Goal: Browse casually: Explore the website without a specific task or goal

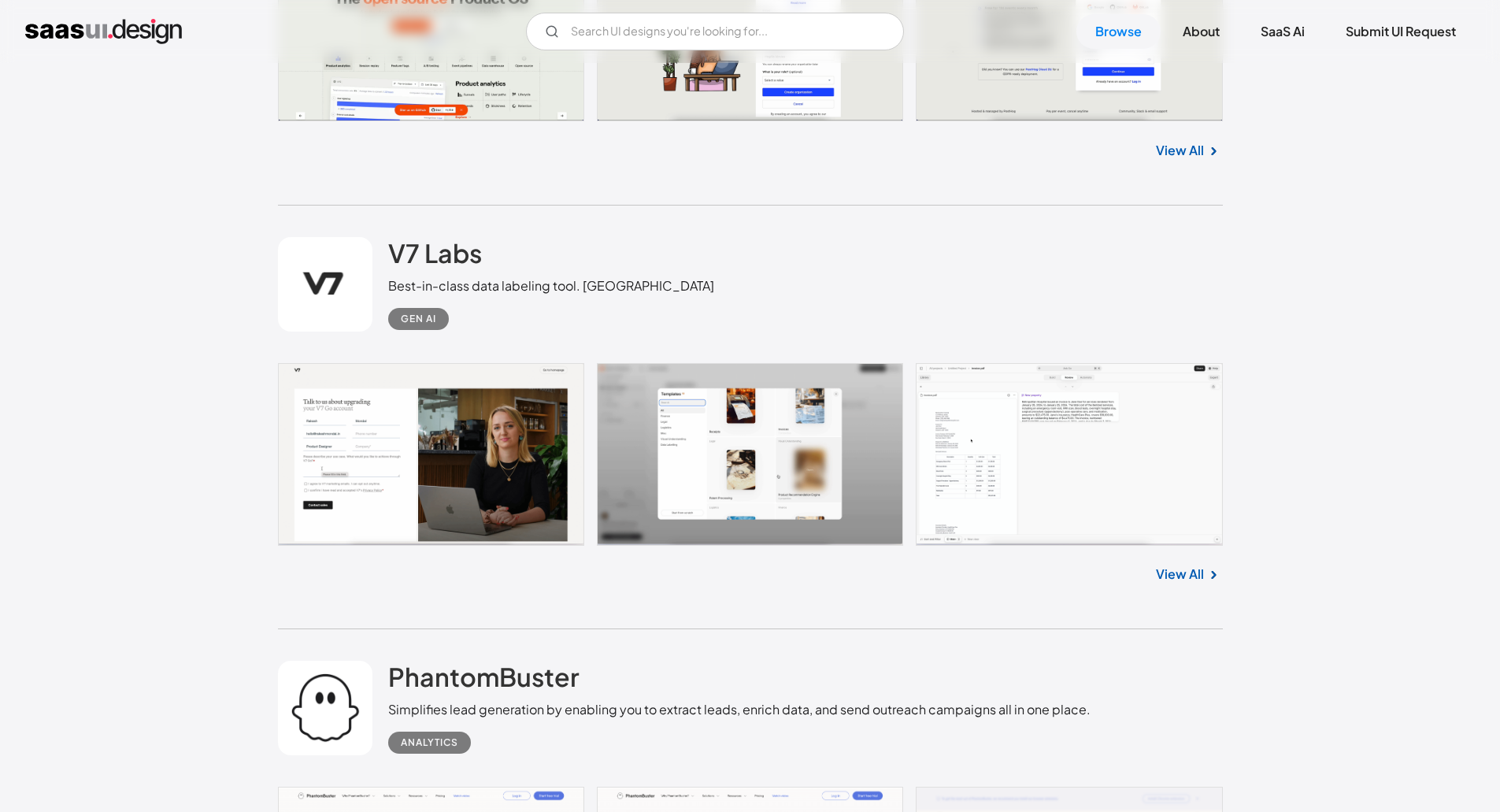
scroll to position [6180, 0]
click at [1161, 584] on link "View All" at bounding box center [1180, 575] width 48 height 19
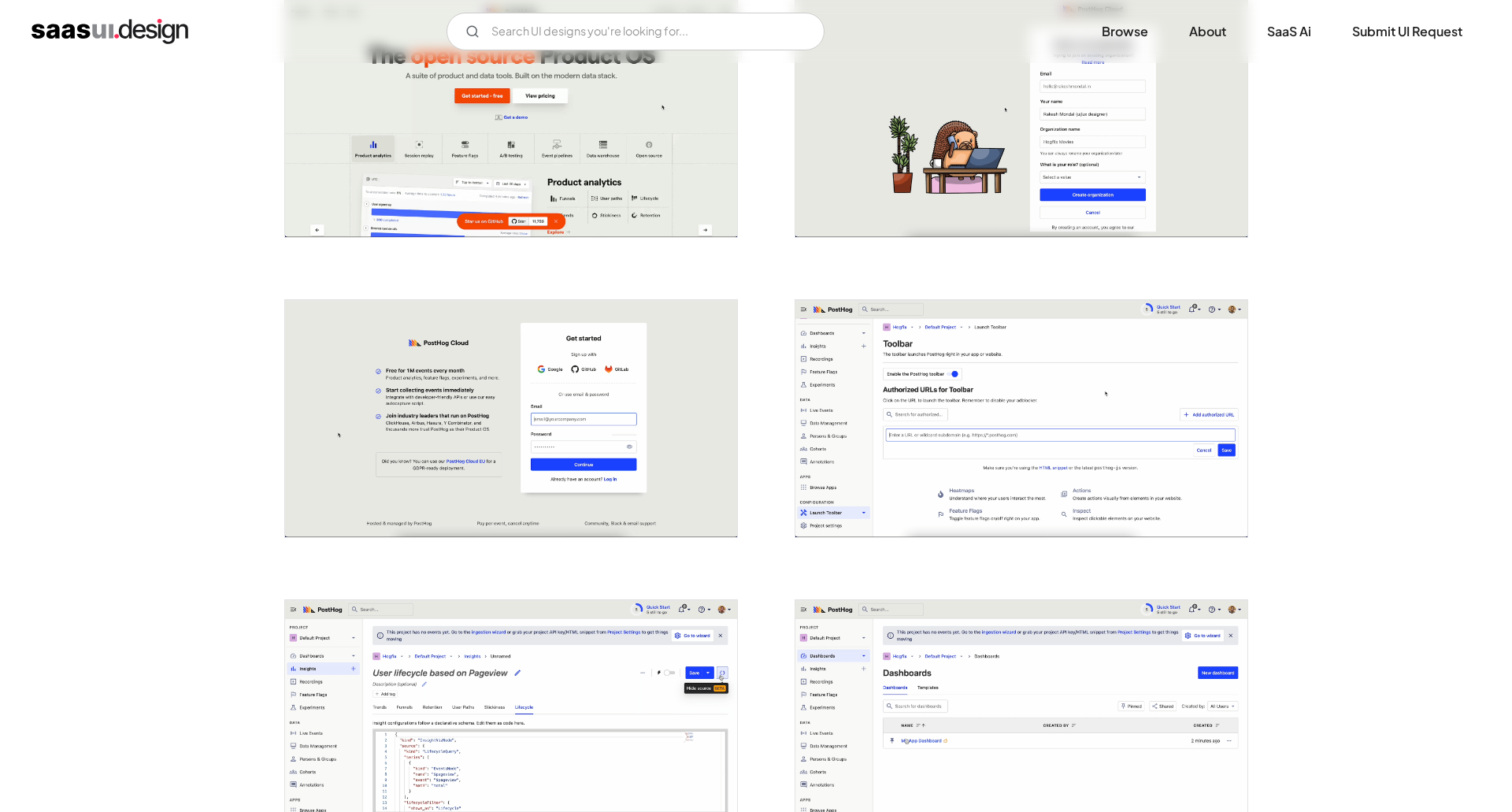
scroll to position [371, 0]
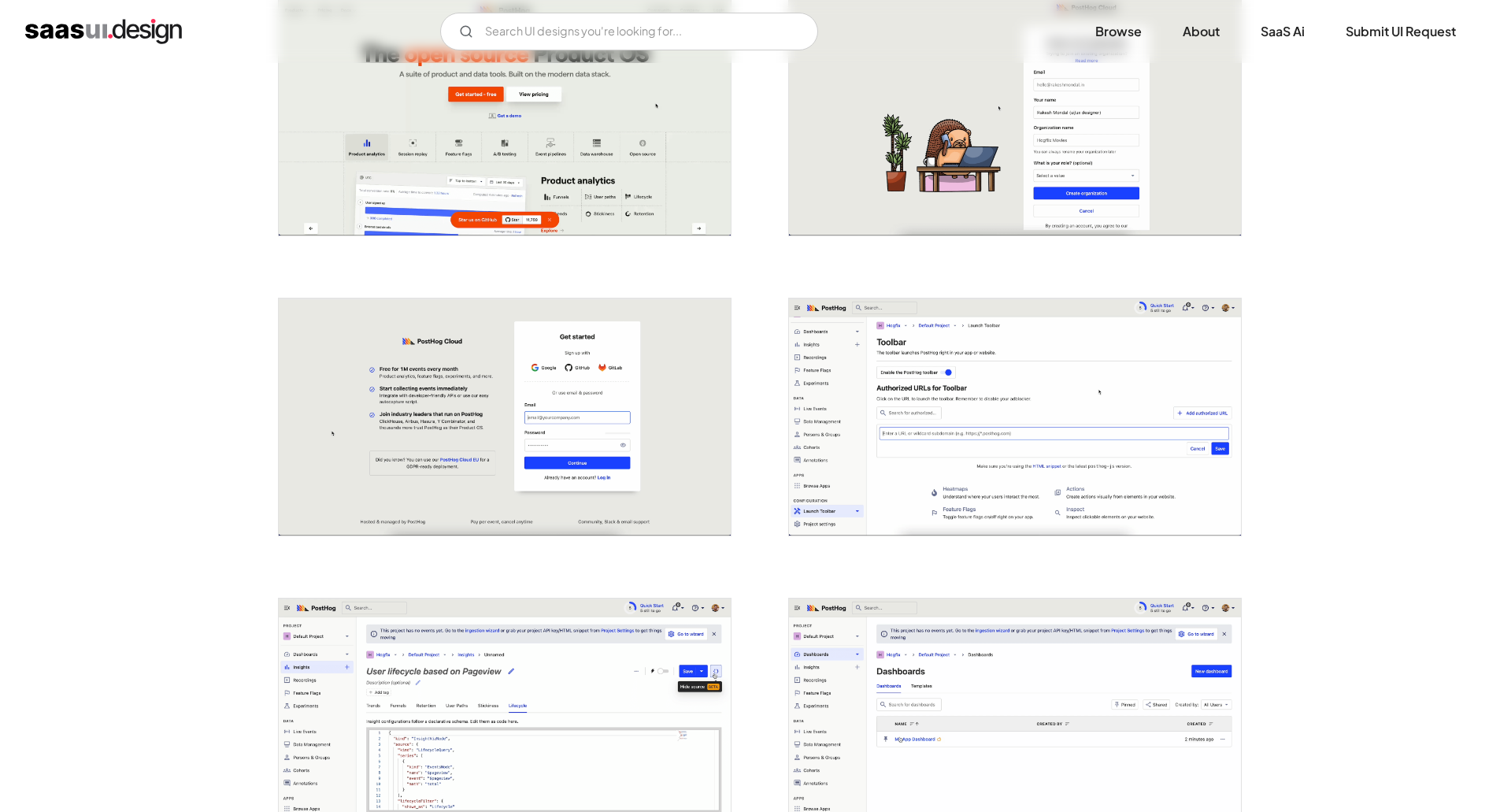
click at [649, 434] on img "open lightbox" at bounding box center [505, 417] width 452 height 238
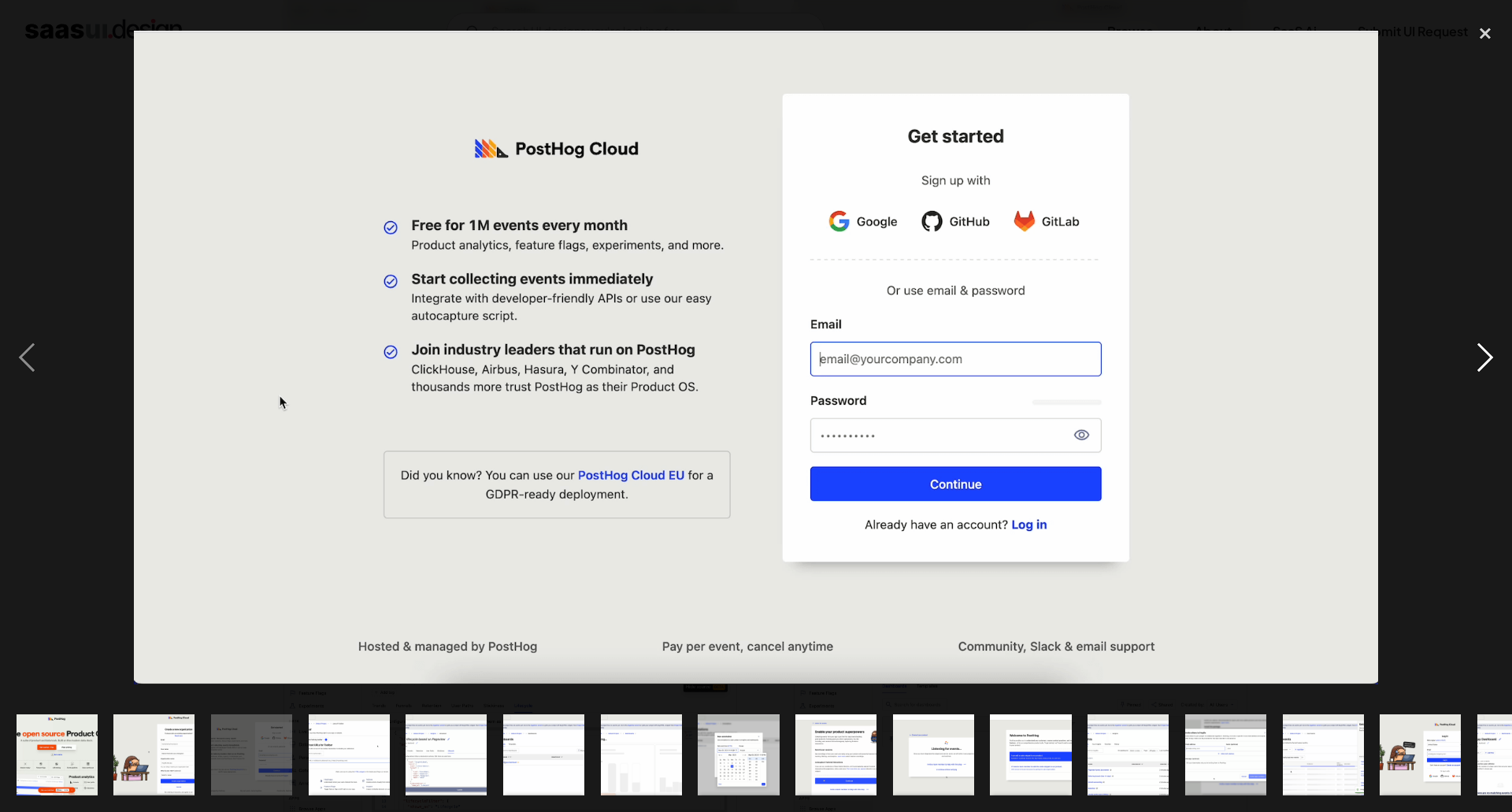
click at [1482, 370] on div "next image" at bounding box center [1485, 357] width 54 height 682
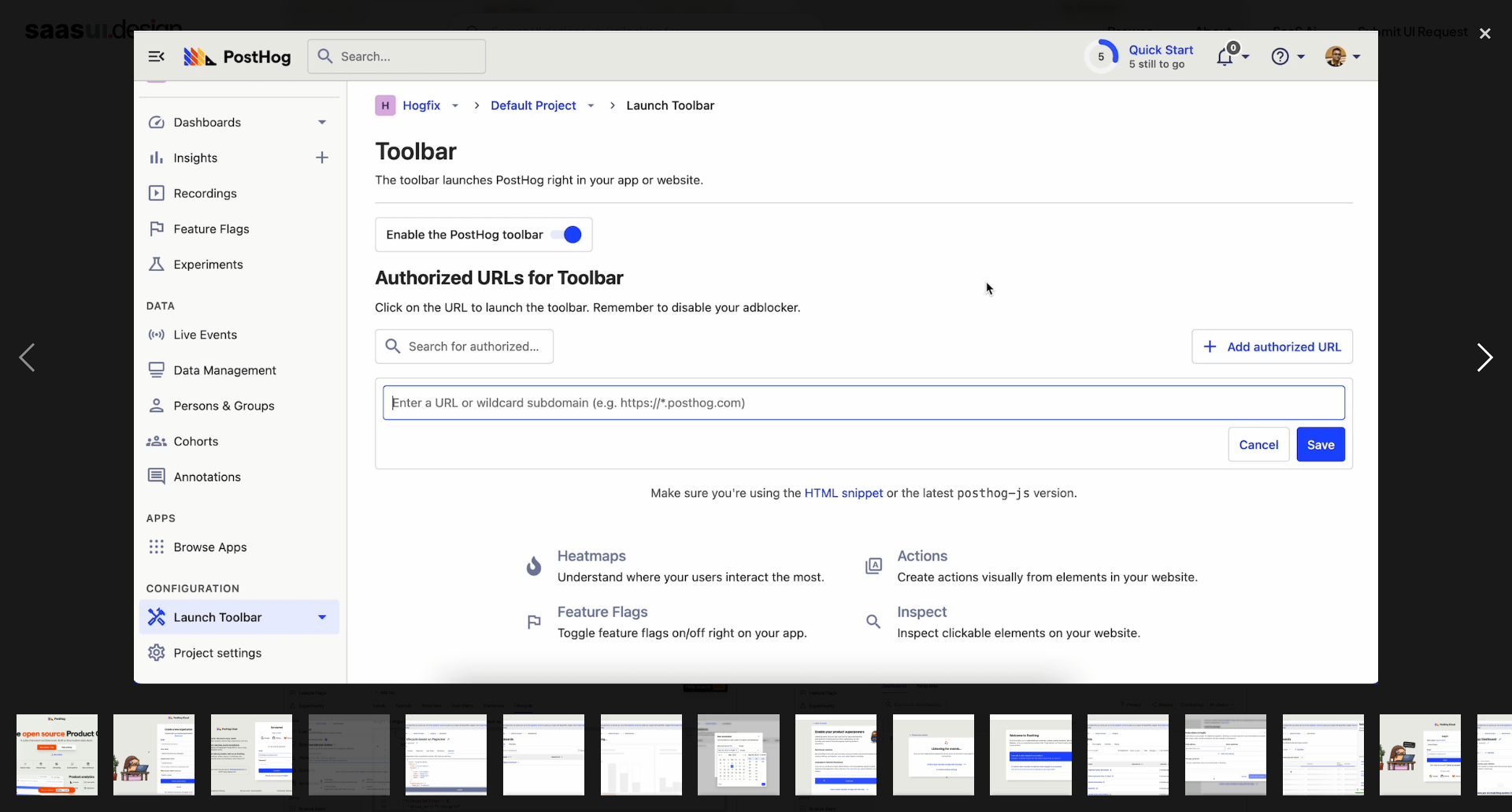
click at [1482, 370] on div "next image" at bounding box center [1485, 357] width 54 height 682
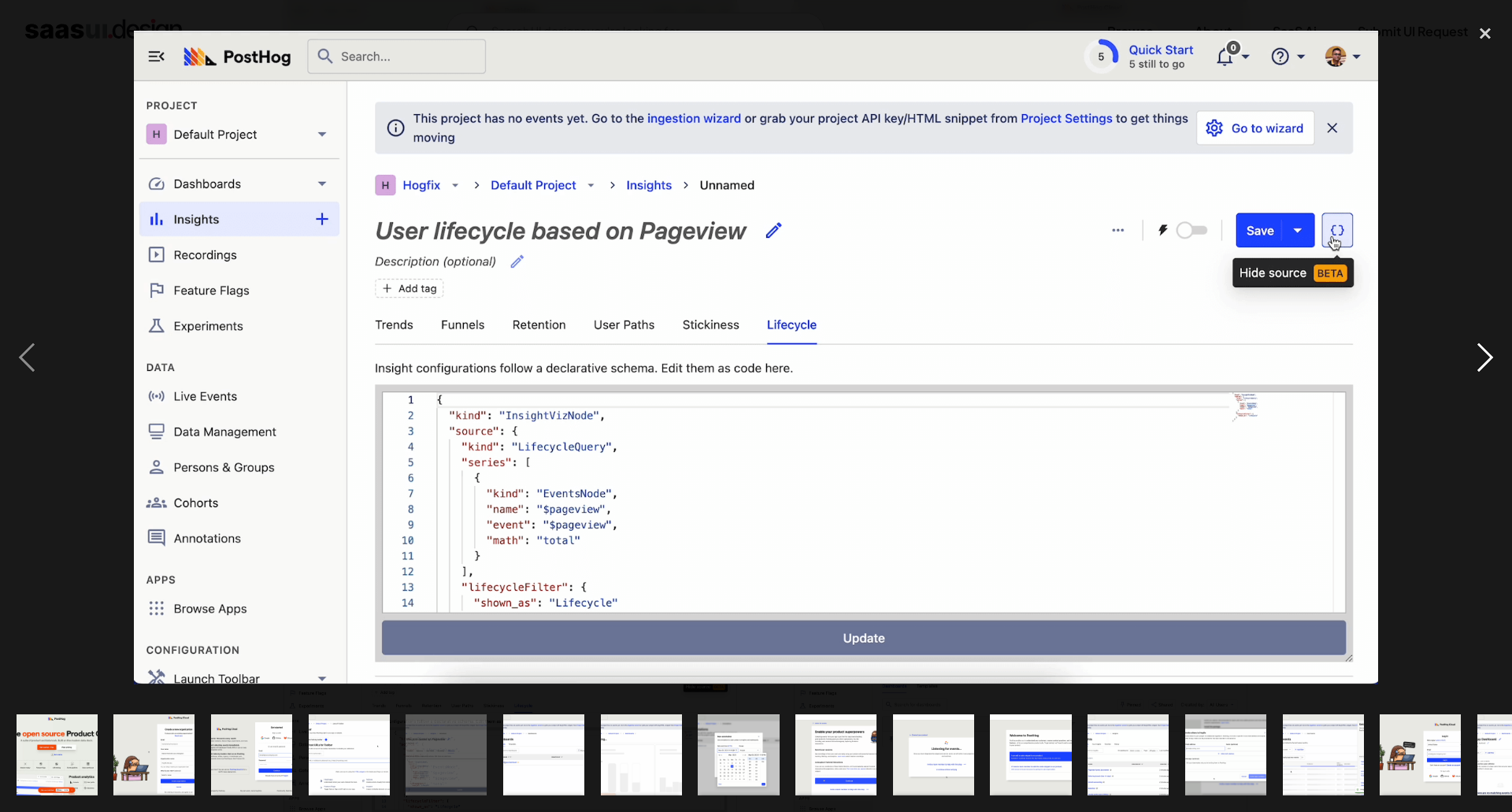
click at [1482, 370] on div "next image" at bounding box center [1485, 357] width 54 height 682
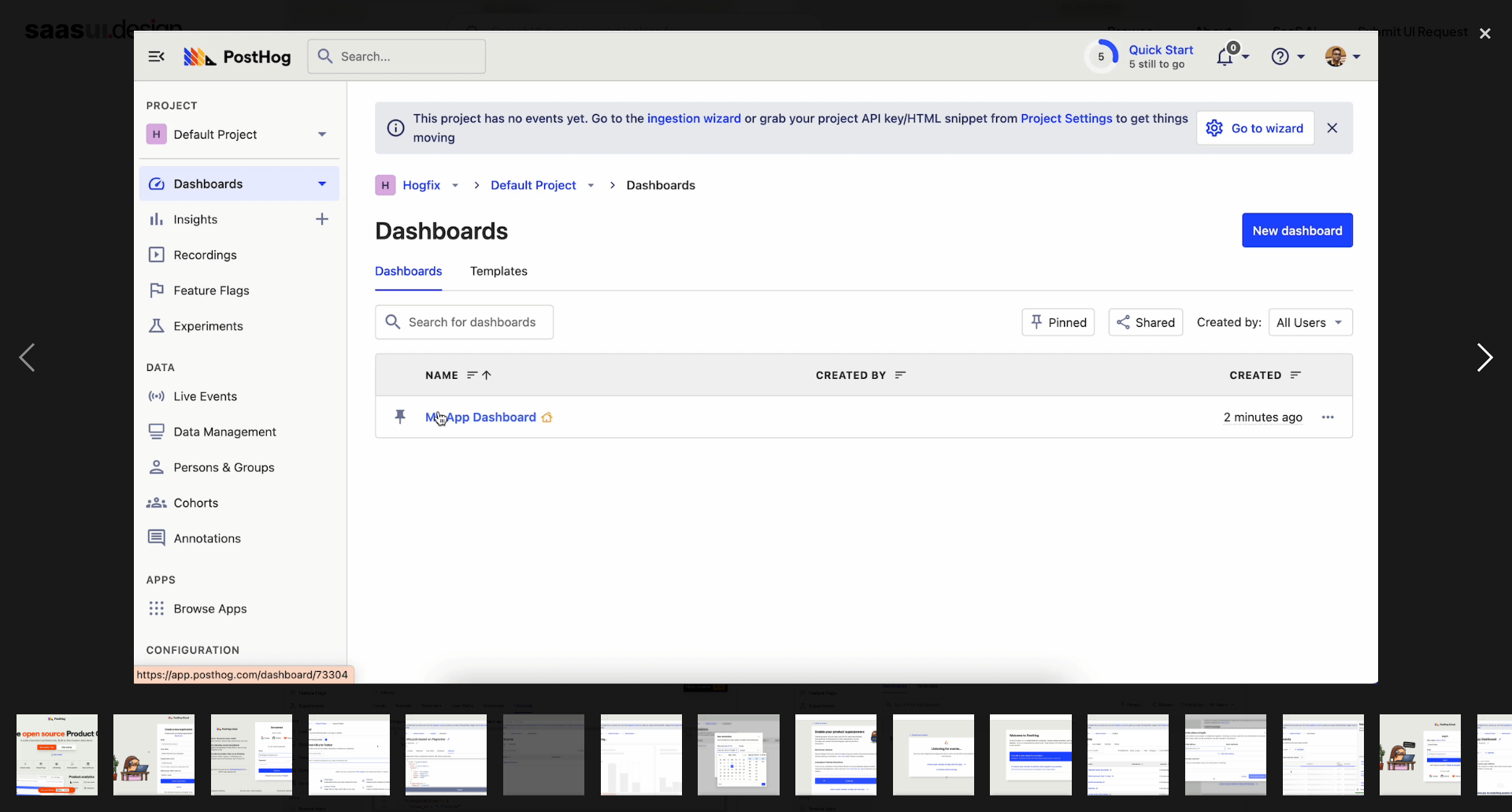
click at [1482, 370] on div "next image" at bounding box center [1485, 357] width 54 height 682
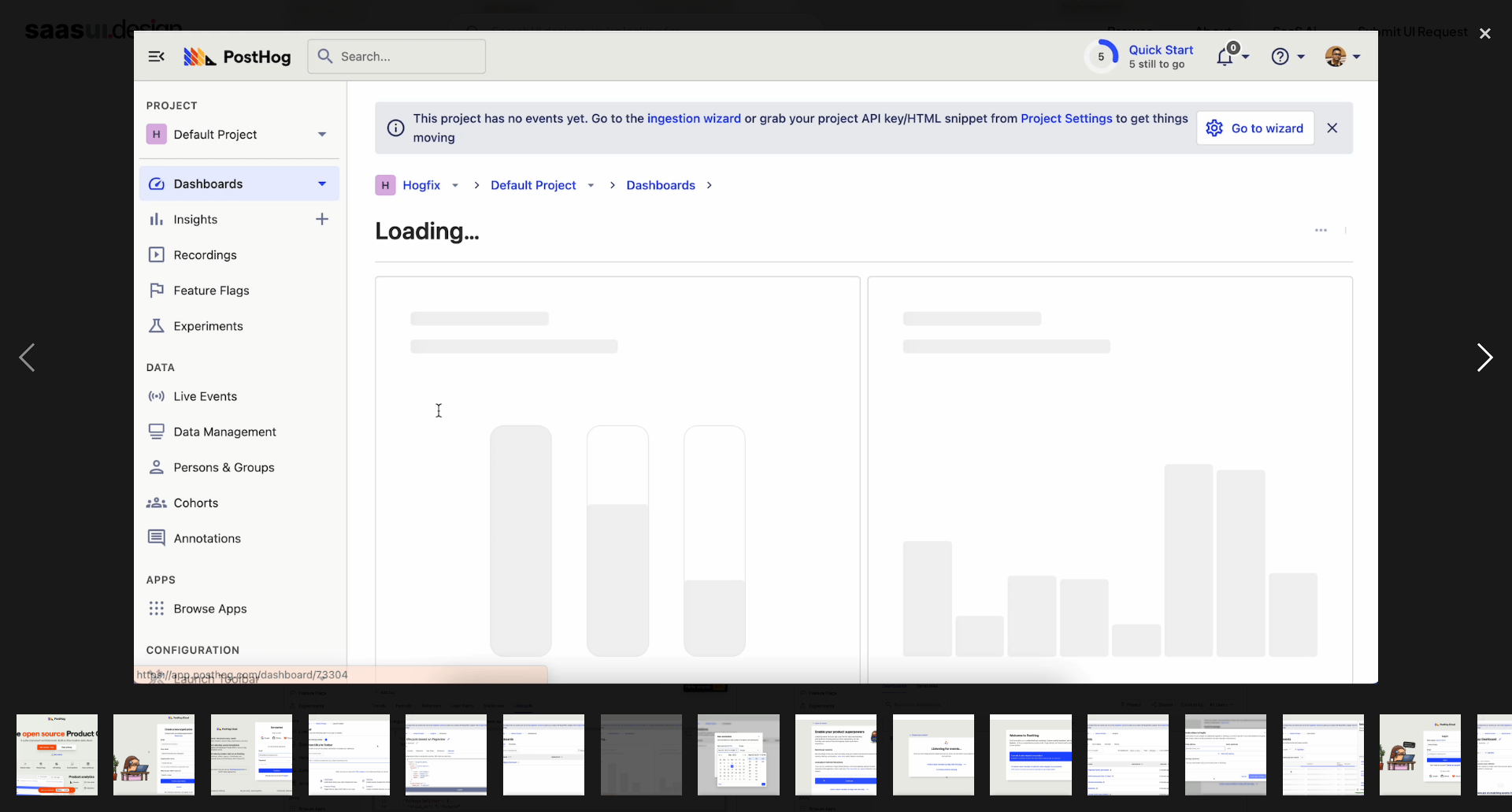
click at [1482, 370] on div "next image" at bounding box center [1485, 357] width 54 height 682
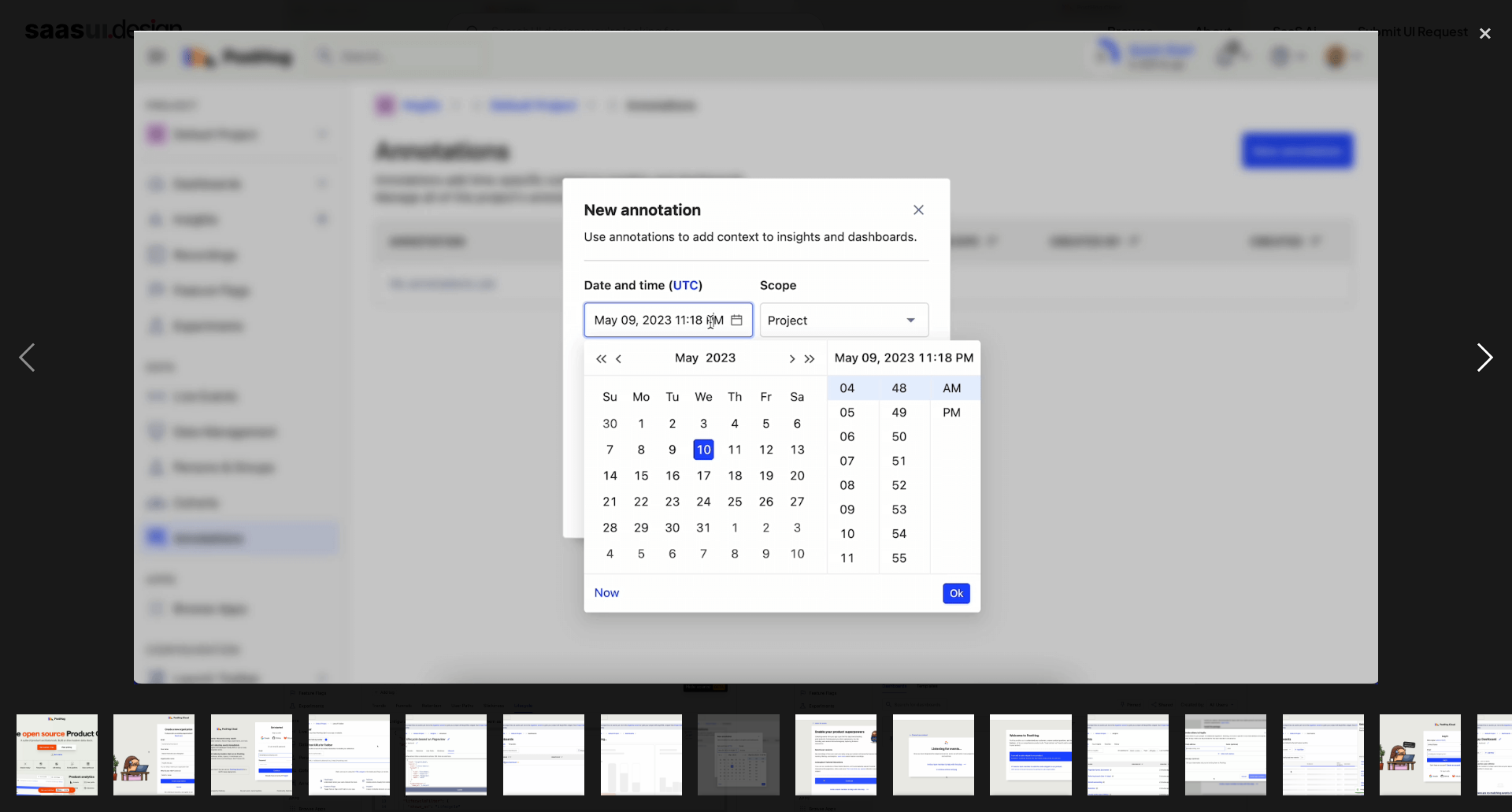
click at [1482, 370] on div "next image" at bounding box center [1485, 357] width 54 height 682
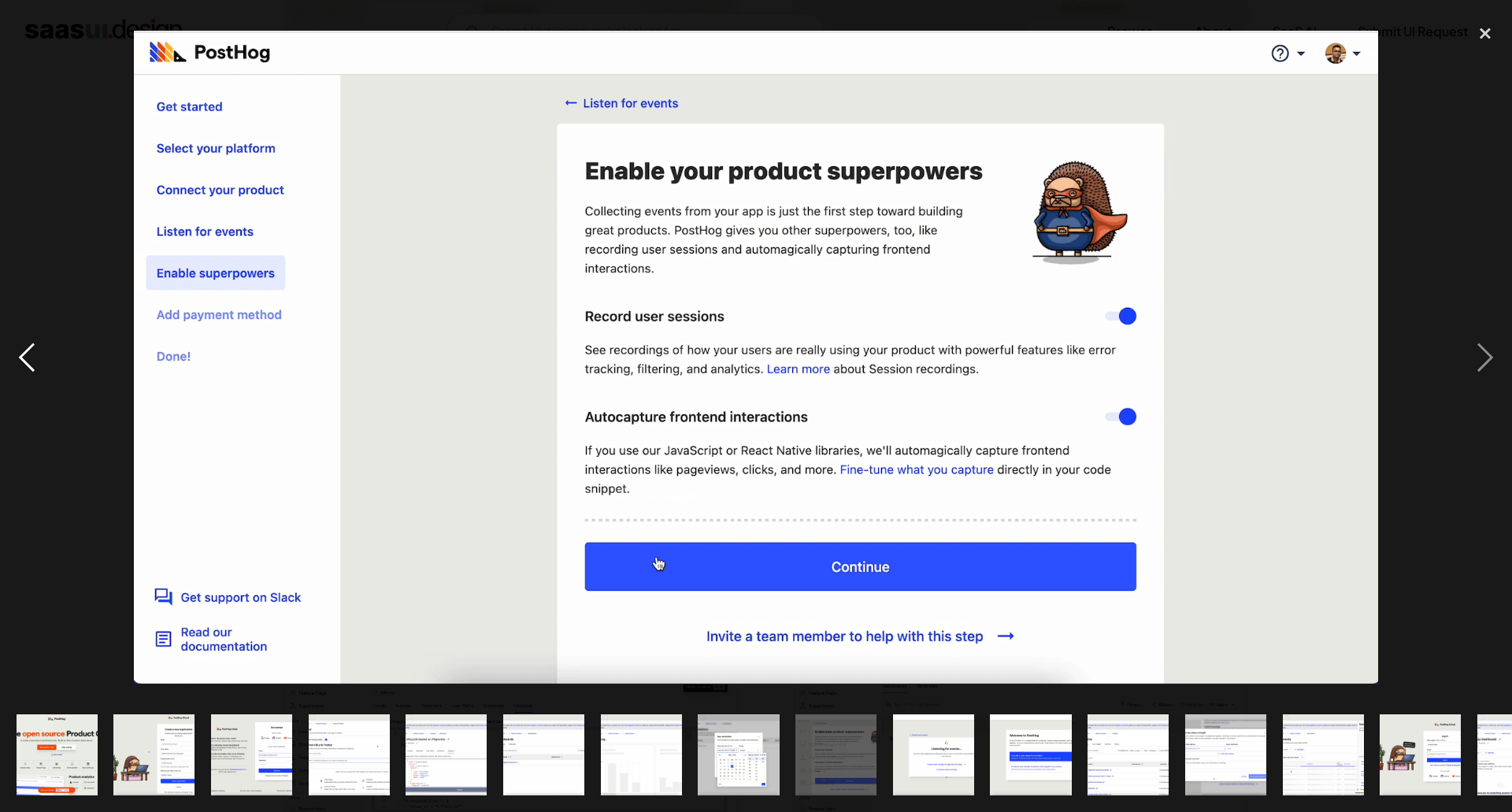
click at [22, 349] on div "previous image" at bounding box center [26, 357] width 54 height 682
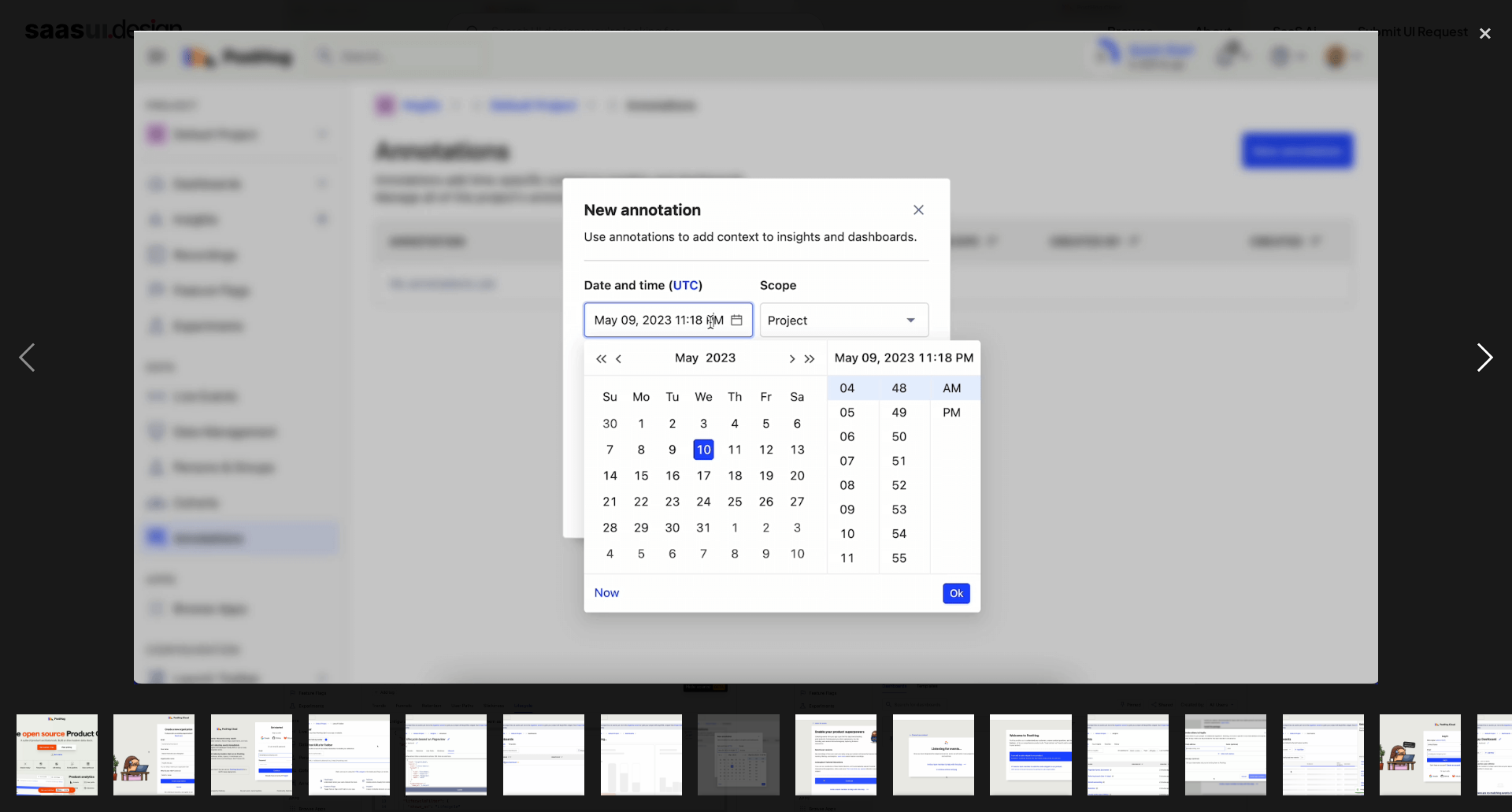
click at [1488, 343] on div "next image" at bounding box center [1485, 357] width 54 height 682
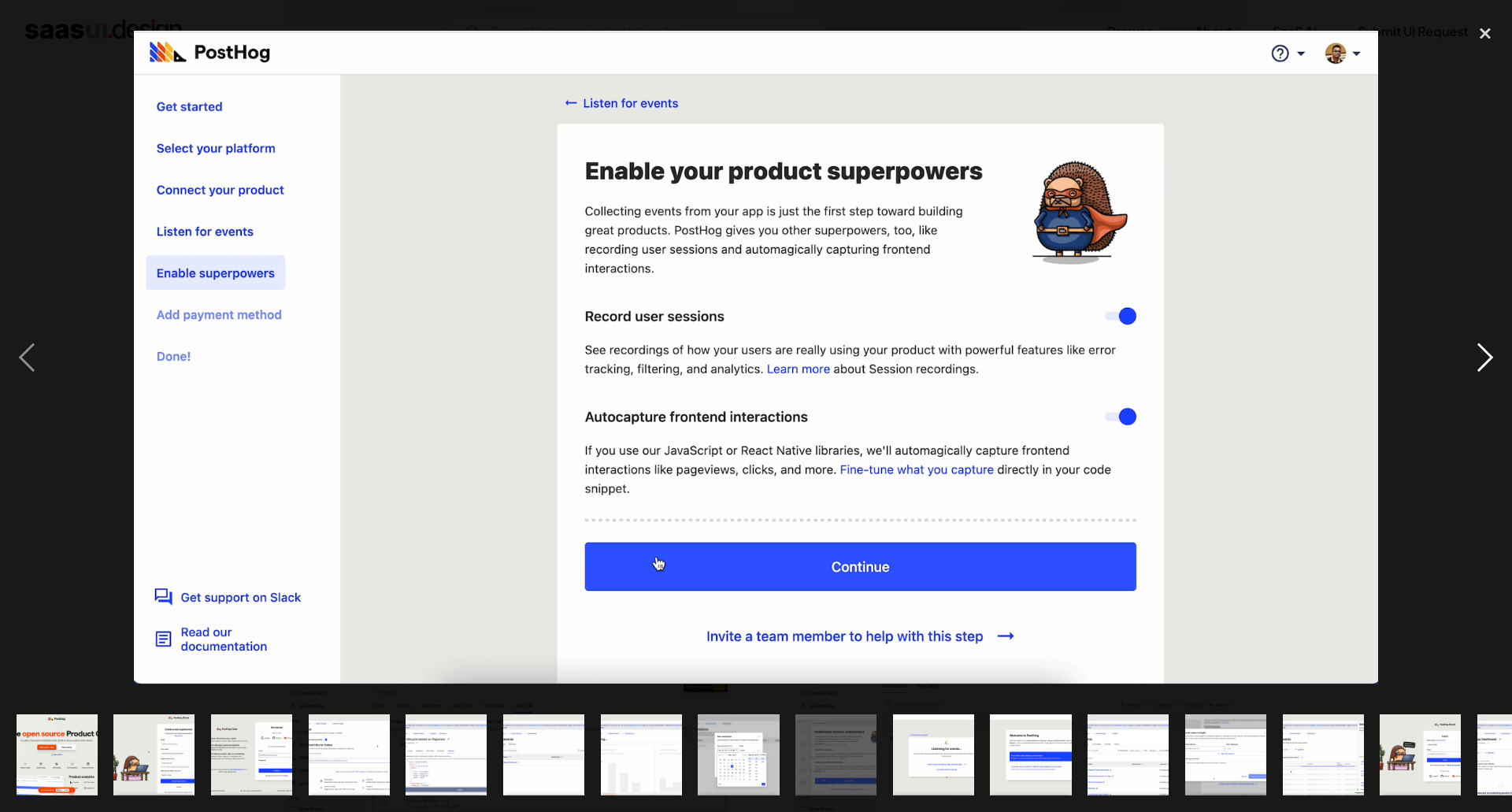
click at [1488, 343] on div "next image" at bounding box center [1485, 357] width 54 height 682
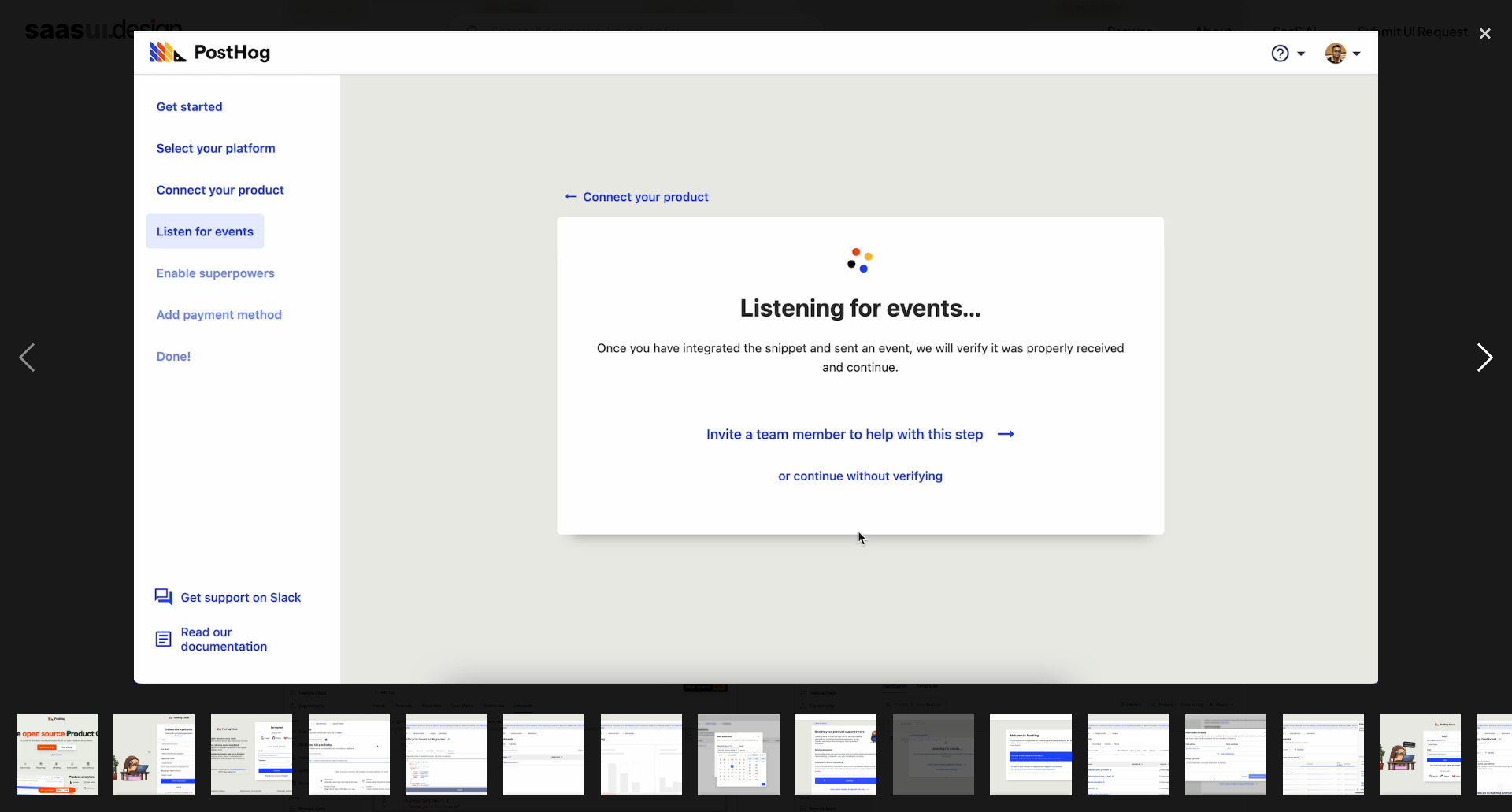
click at [1488, 343] on div "next image" at bounding box center [1485, 357] width 54 height 682
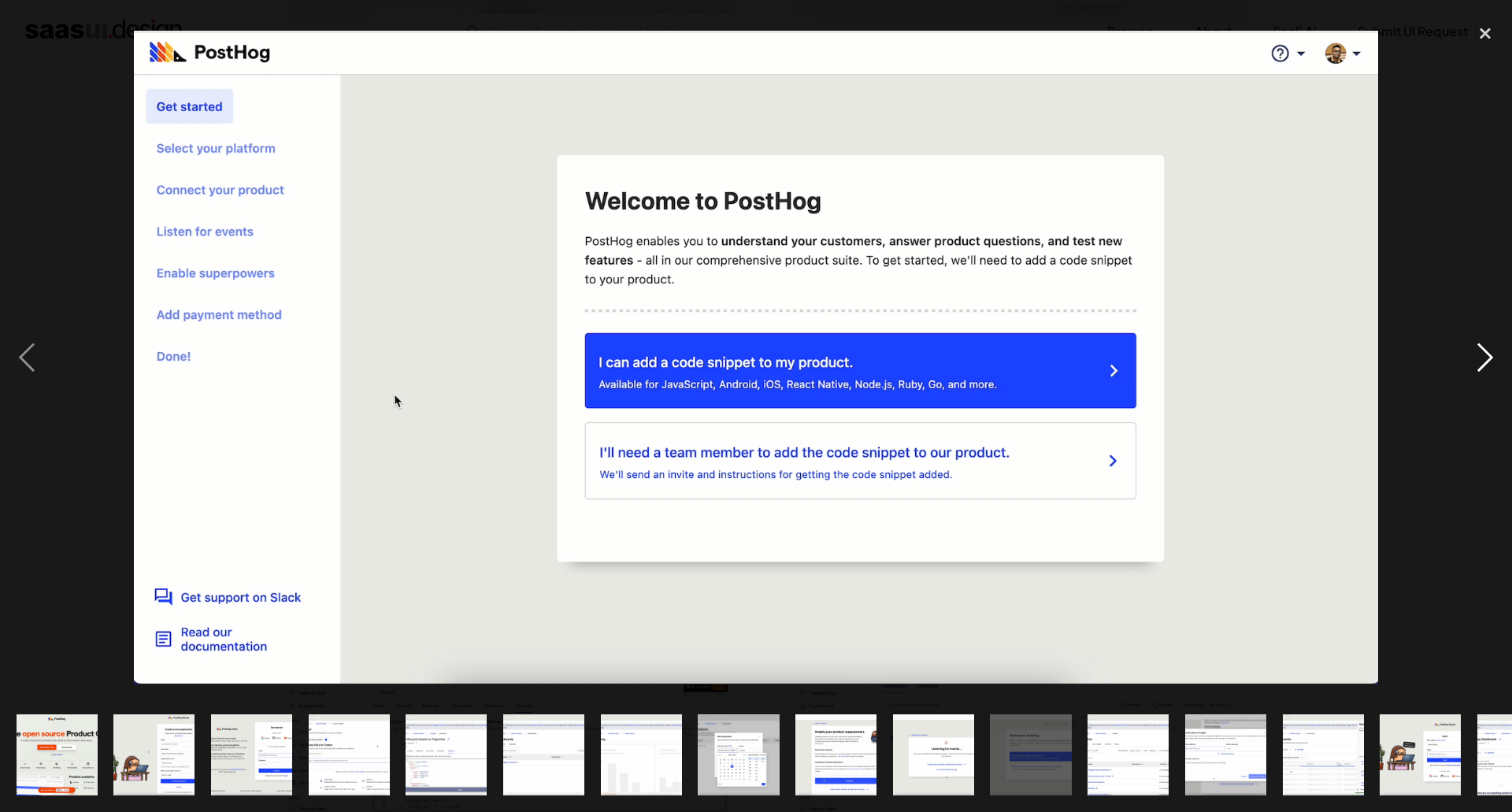
click at [1488, 343] on div "next image" at bounding box center [1485, 357] width 54 height 682
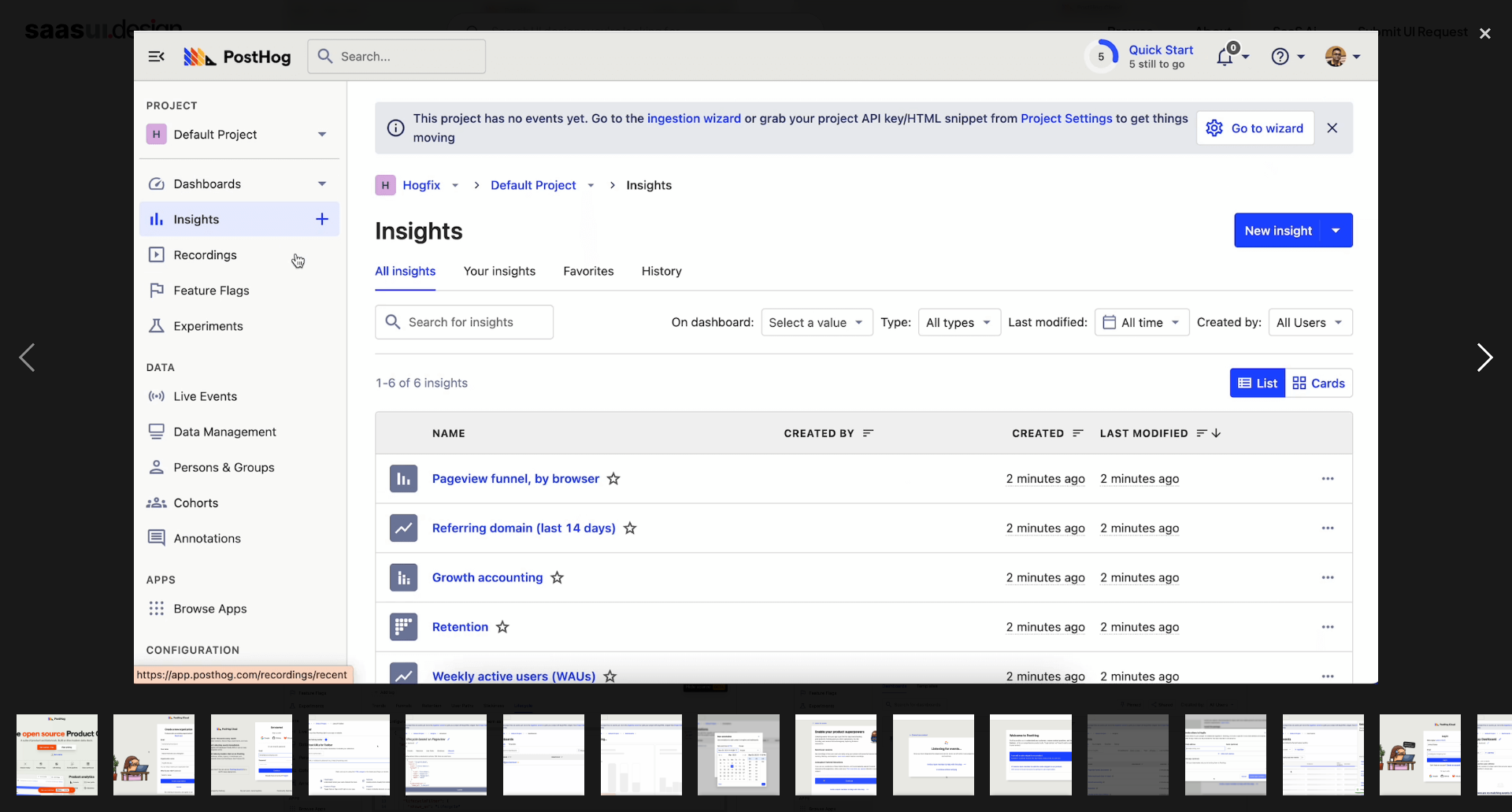
click at [1488, 343] on div "next image" at bounding box center [1485, 357] width 54 height 682
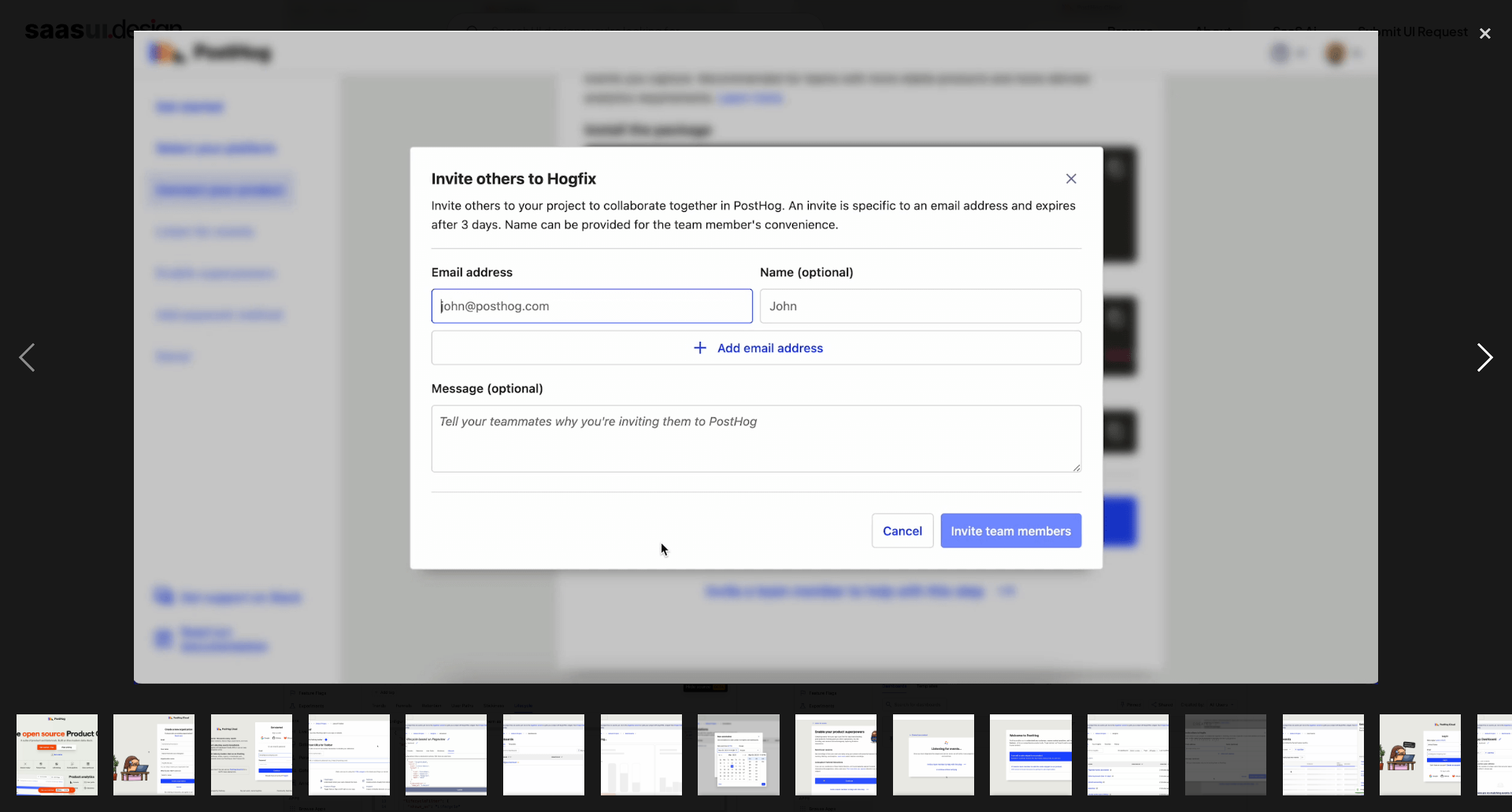
click at [1488, 343] on div "next image" at bounding box center [1485, 357] width 54 height 682
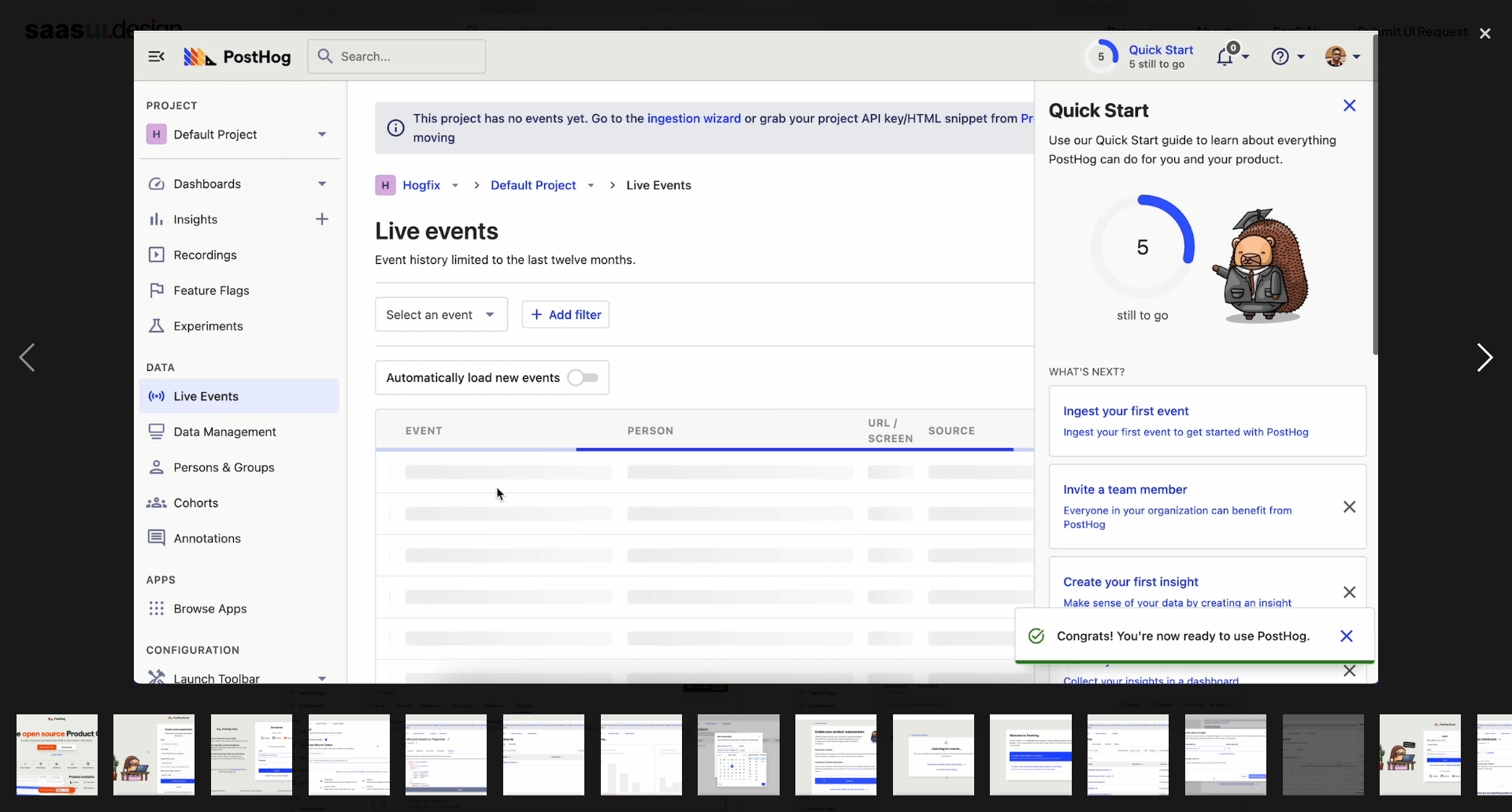
click at [1488, 343] on div "next image" at bounding box center [1485, 357] width 54 height 682
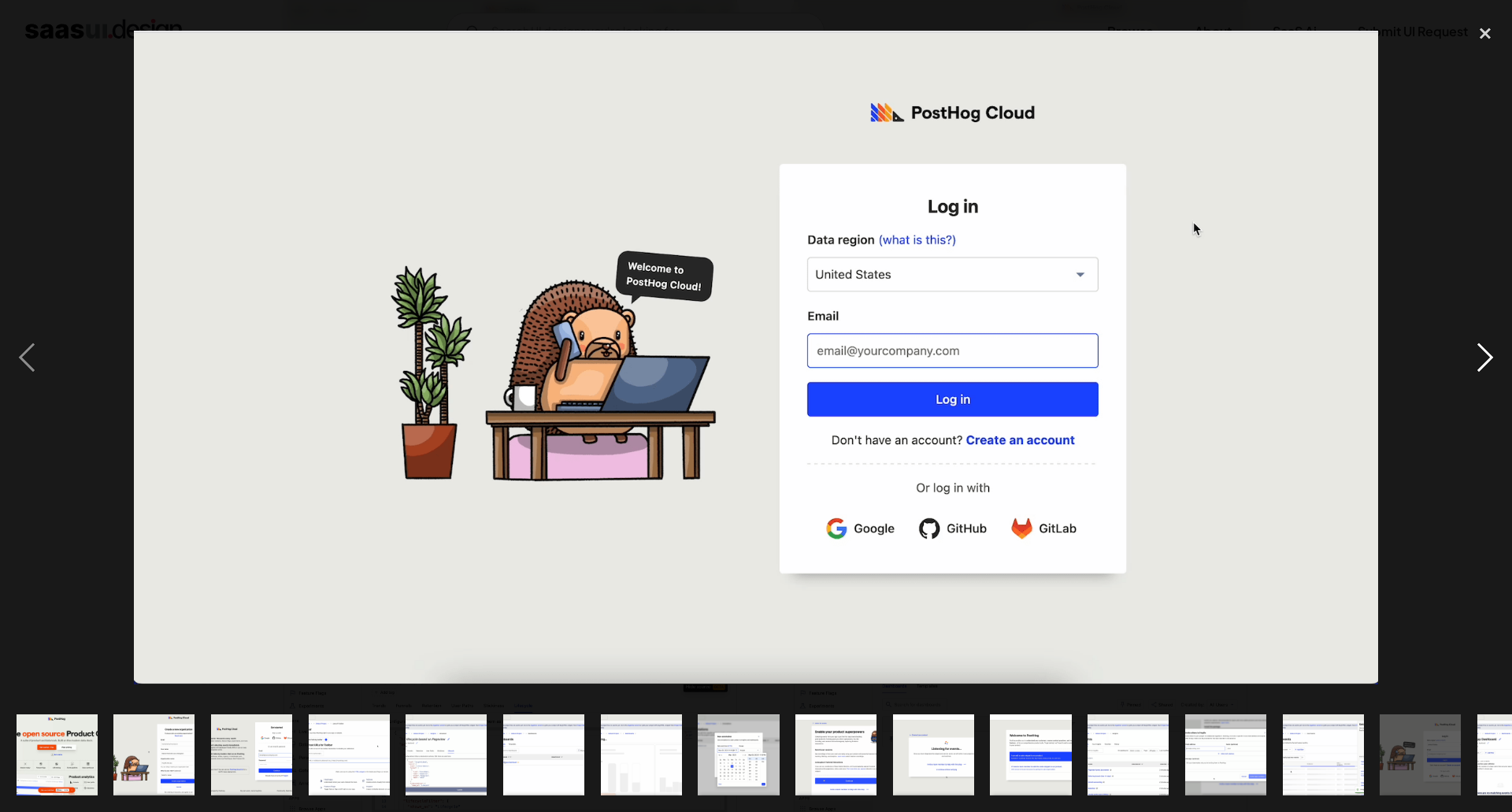
click at [1488, 343] on div "next image" at bounding box center [1485, 357] width 54 height 682
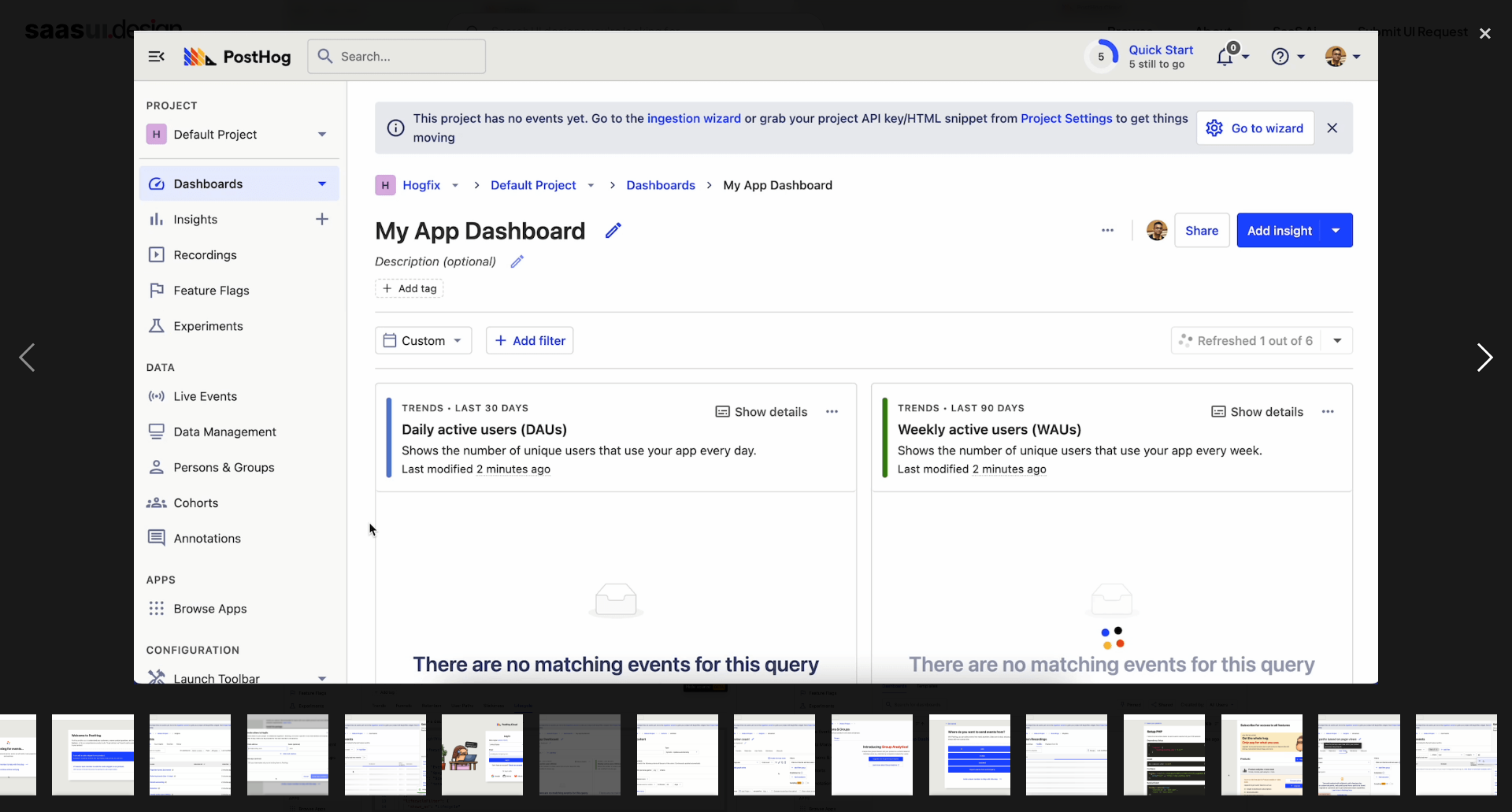
scroll to position [0, 940]
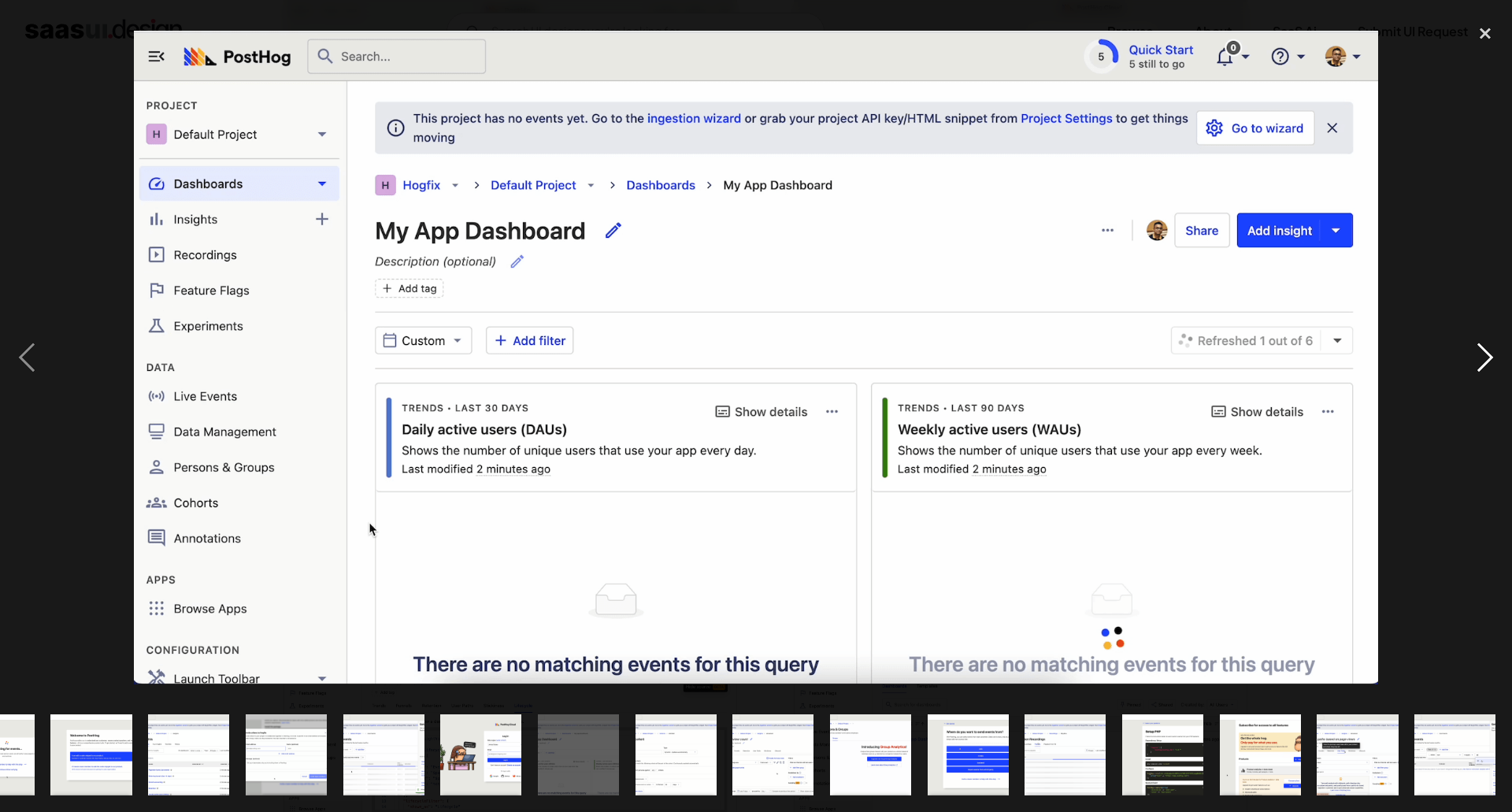
click at [1488, 343] on div "next image" at bounding box center [1485, 357] width 54 height 682
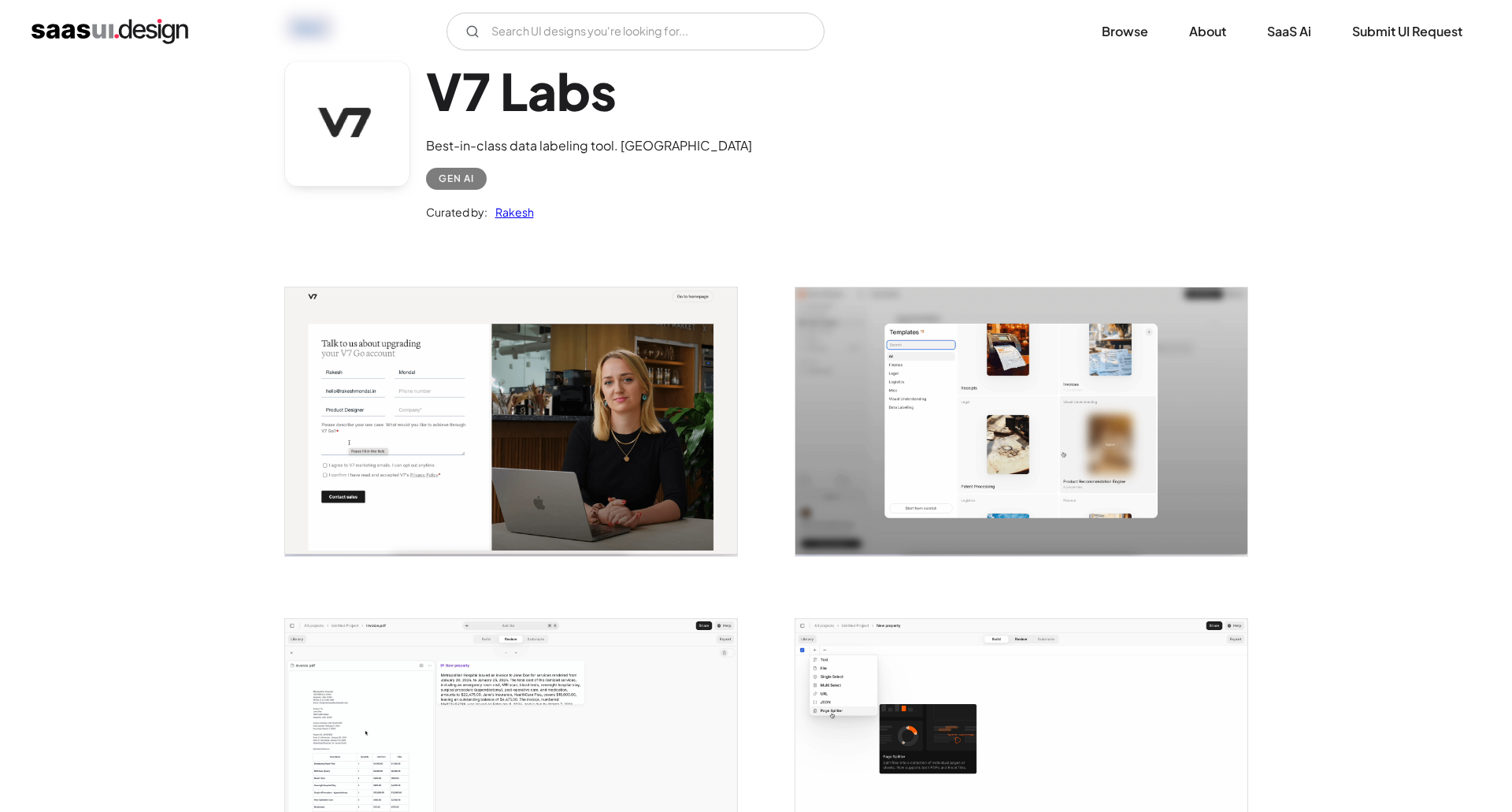
scroll to position [82, 0]
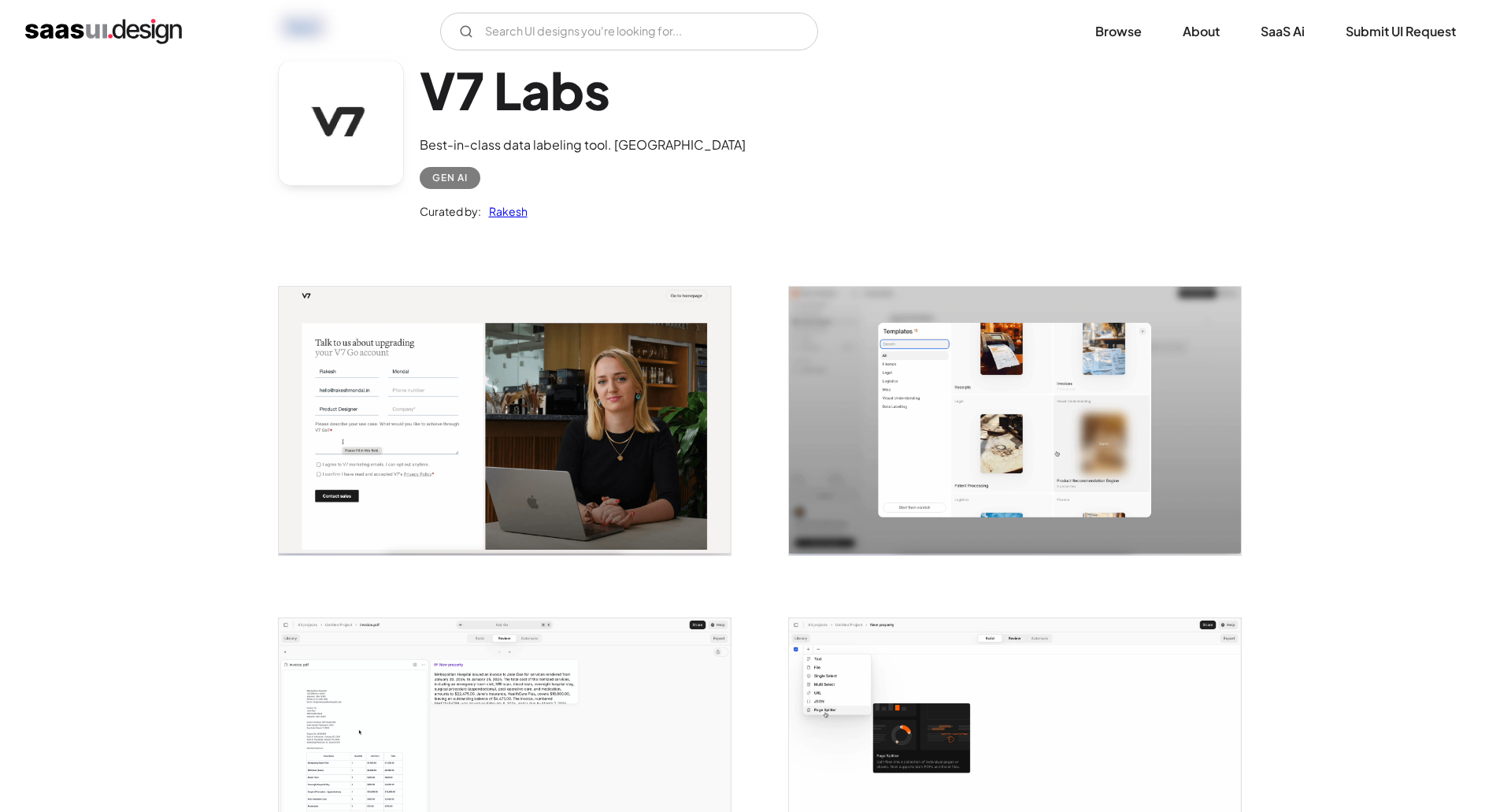
click at [561, 592] on div at bounding box center [495, 743] width 473 height 331
click at [535, 685] on img "open lightbox" at bounding box center [505, 753] width 452 height 268
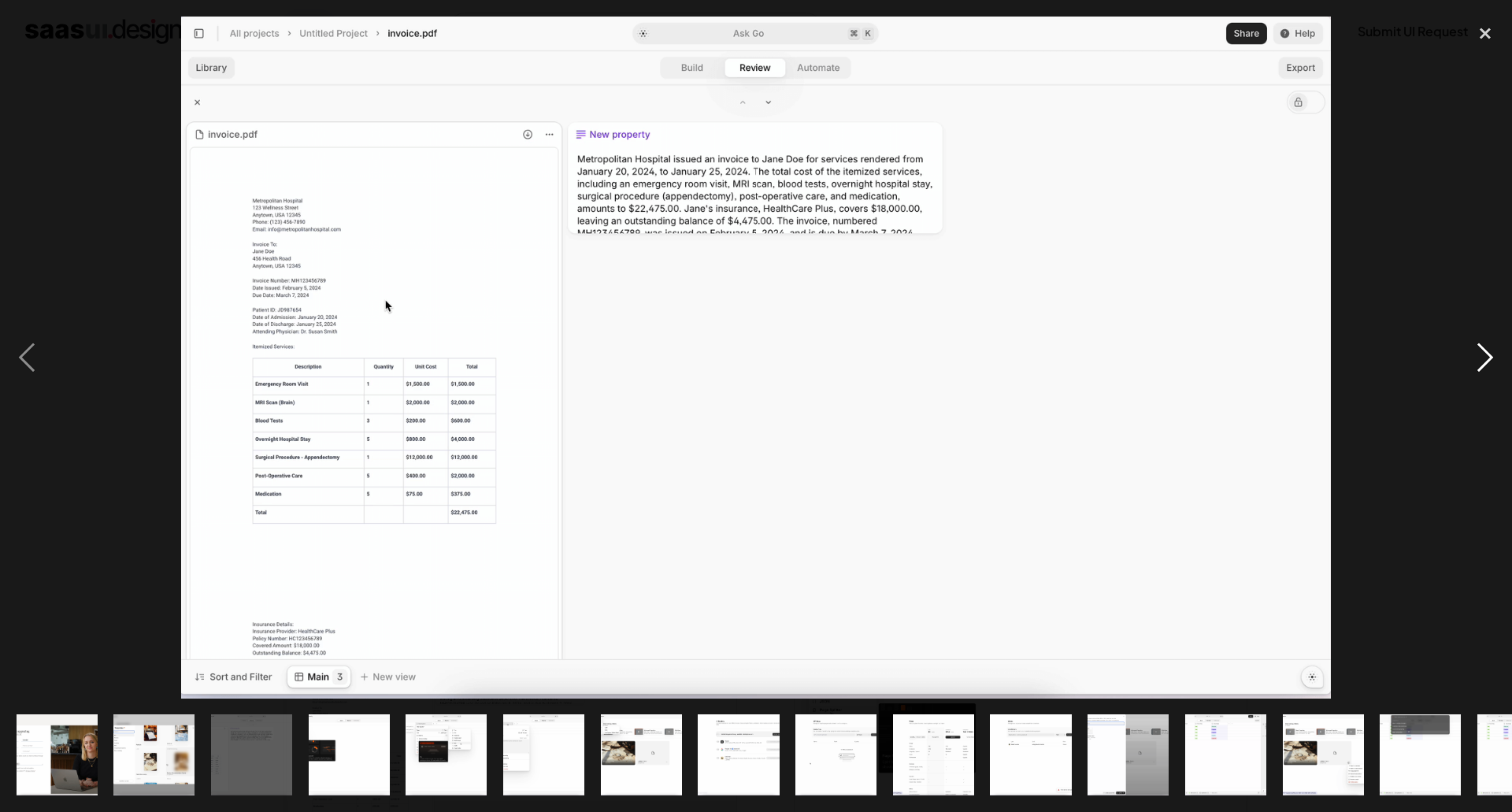
click at [1486, 338] on div "next image" at bounding box center [1485, 357] width 54 height 682
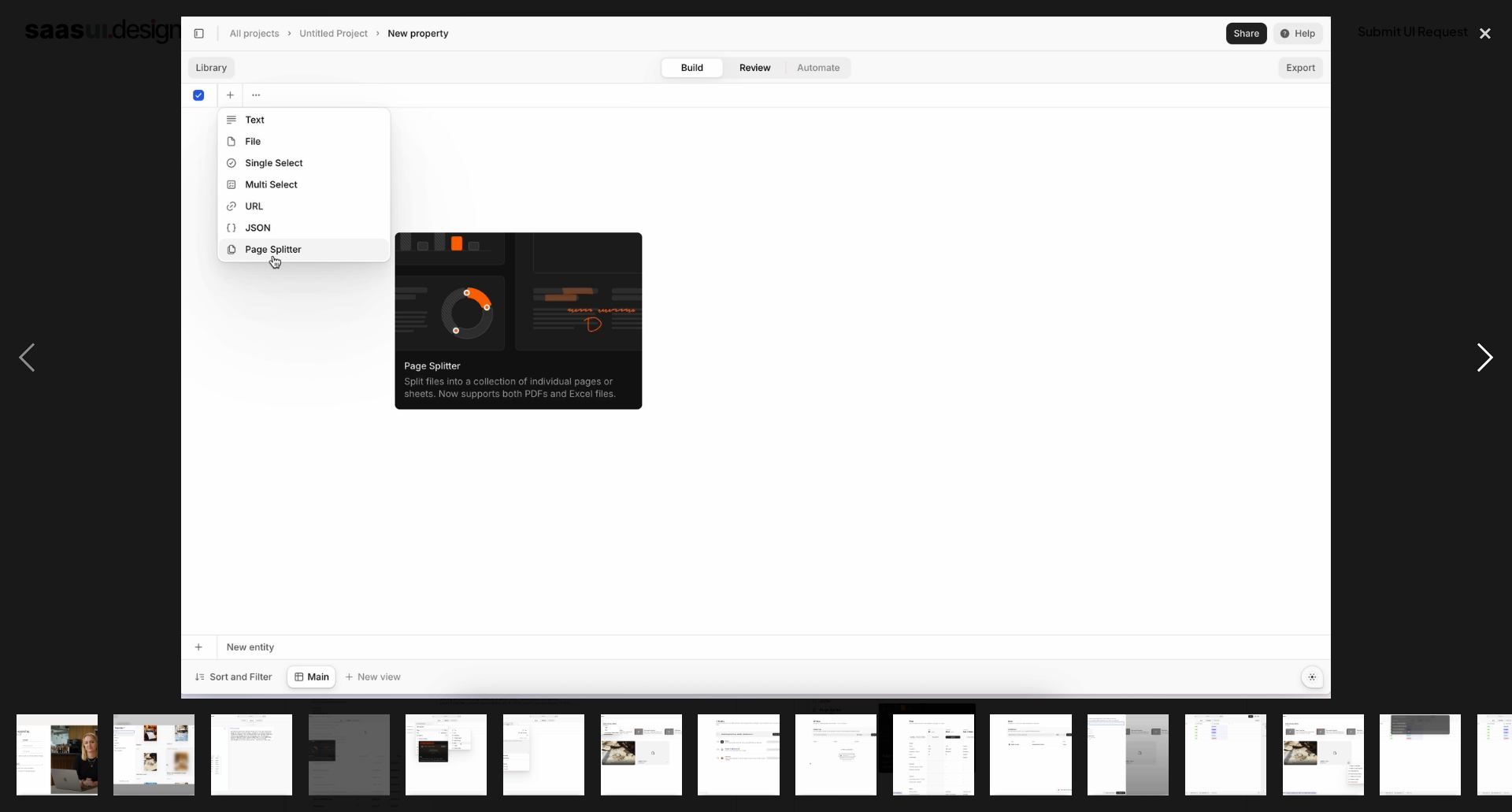
click at [1486, 338] on div "next image" at bounding box center [1485, 357] width 54 height 682
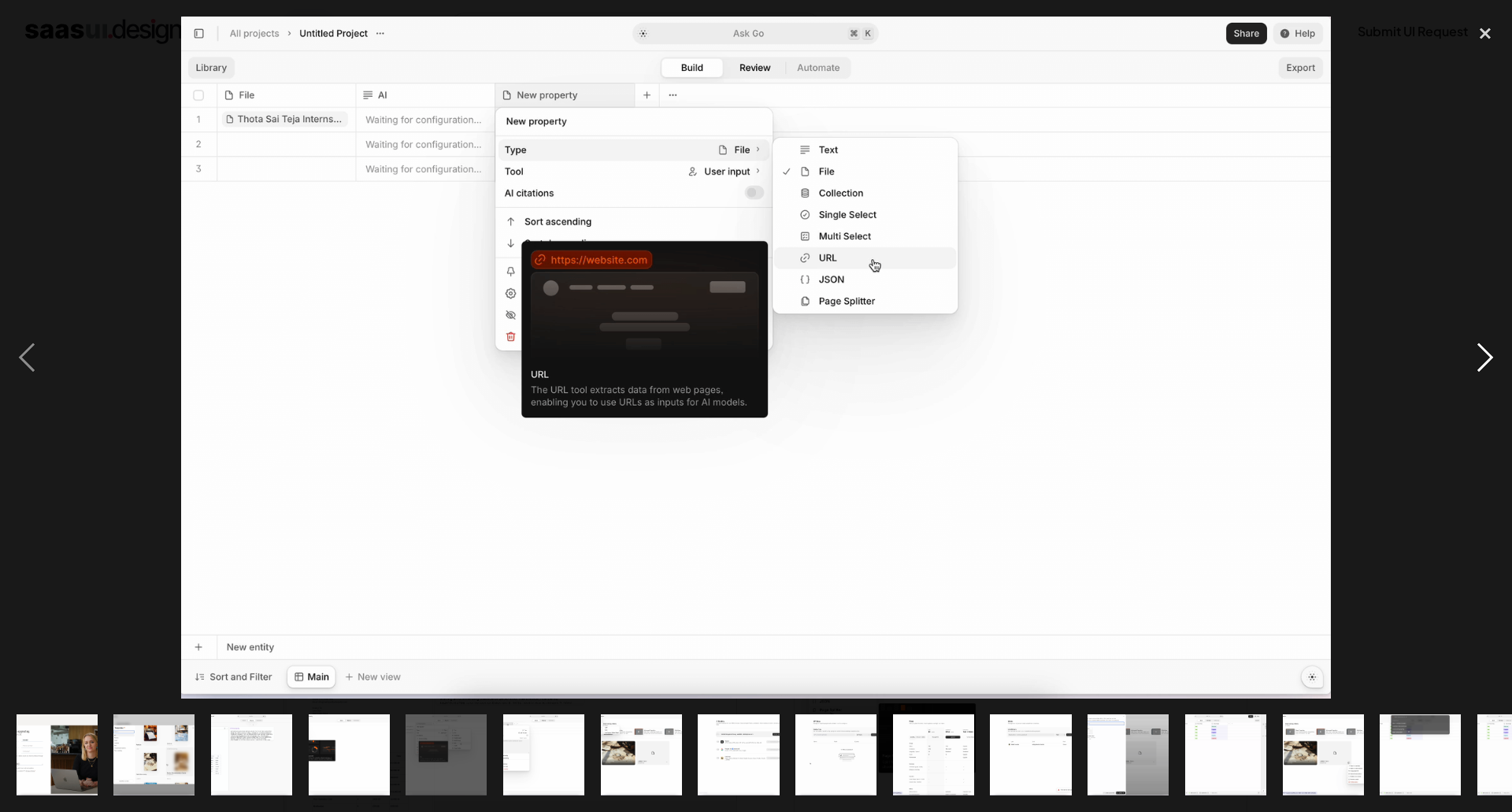
click at [1486, 338] on div "next image" at bounding box center [1485, 357] width 54 height 682
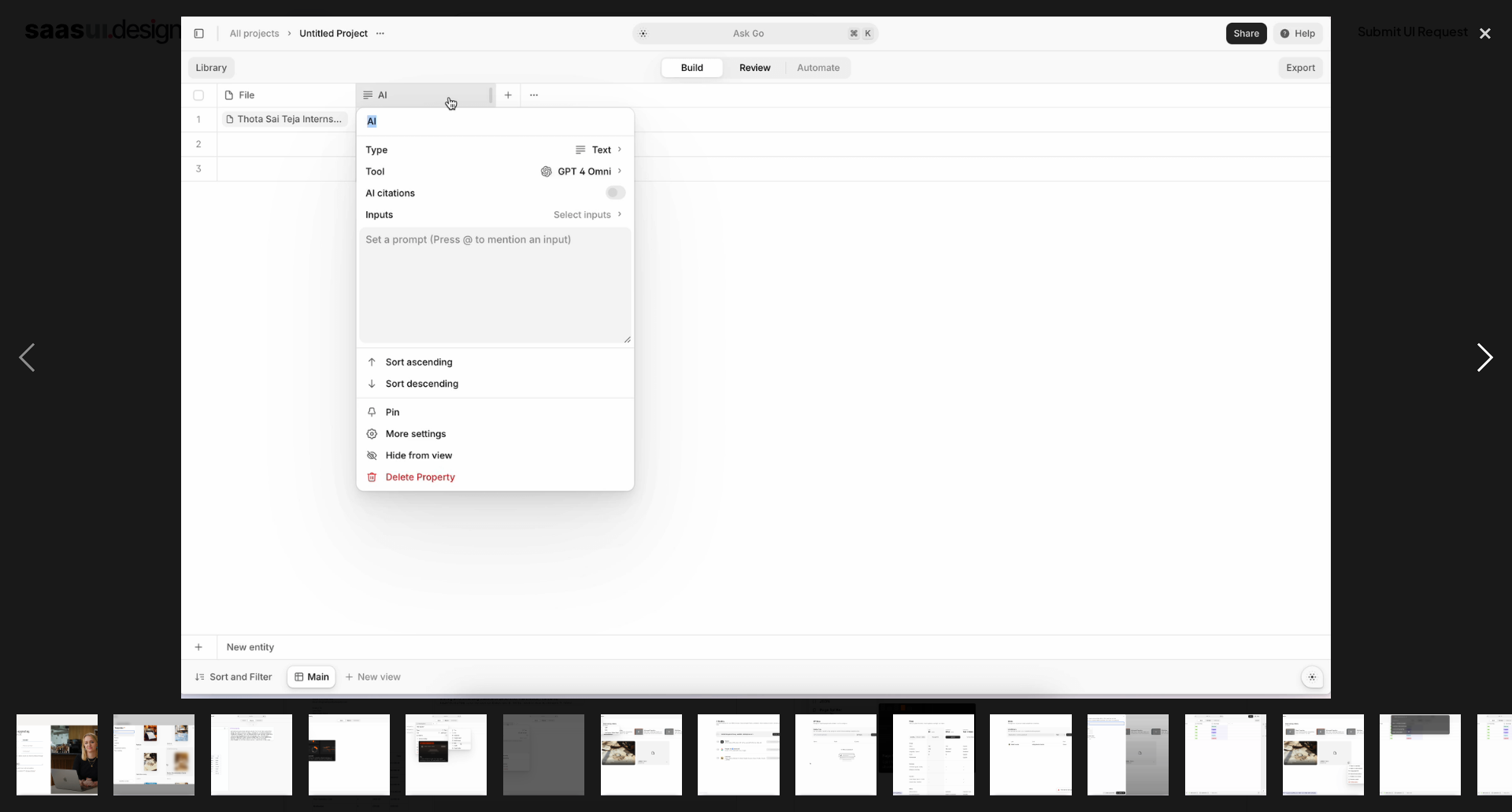
click at [1486, 338] on div "next image" at bounding box center [1485, 357] width 54 height 682
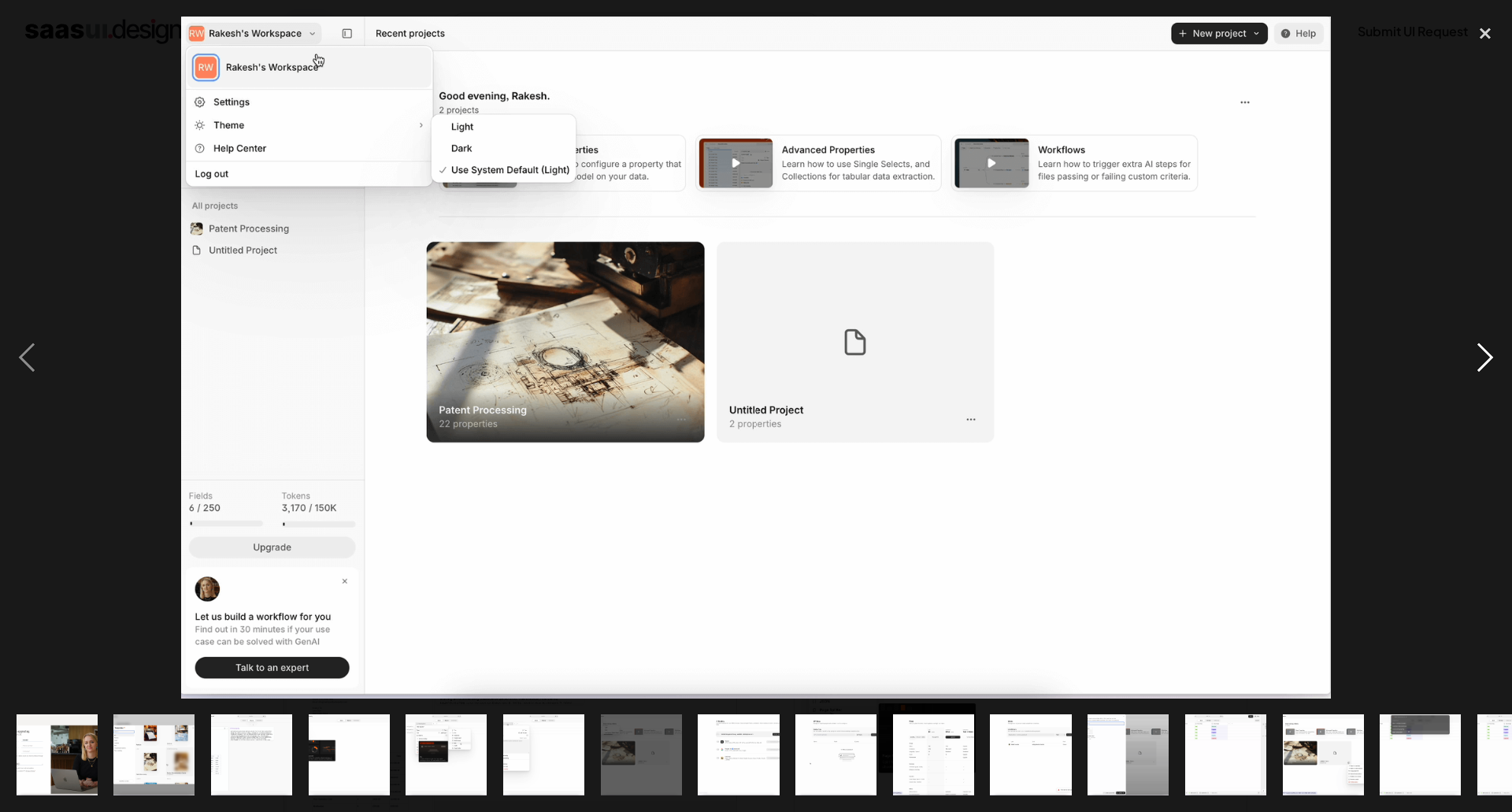
click at [1486, 338] on div "next image" at bounding box center [1485, 357] width 54 height 682
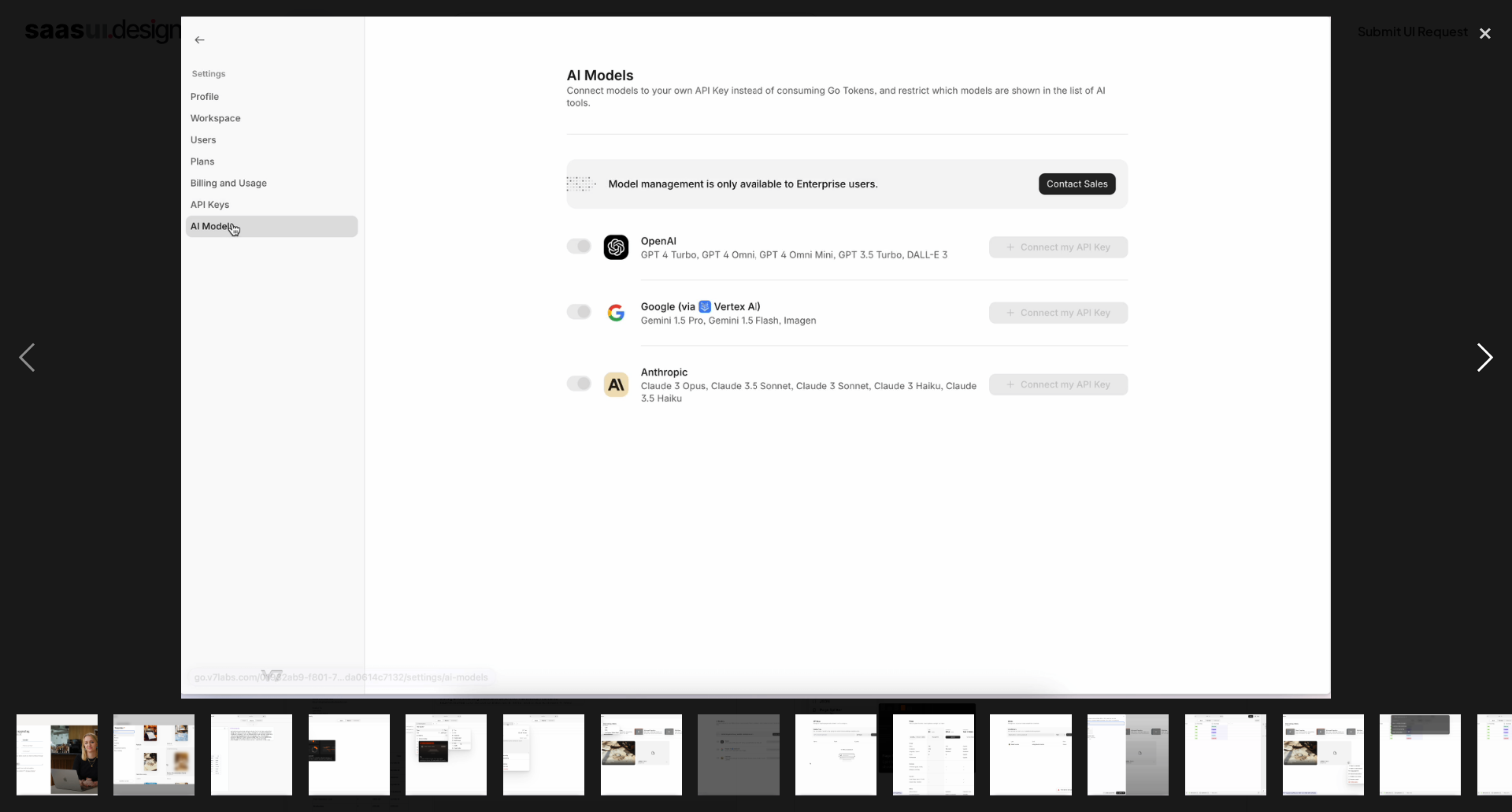
click at [1486, 338] on div "next image" at bounding box center [1485, 357] width 54 height 682
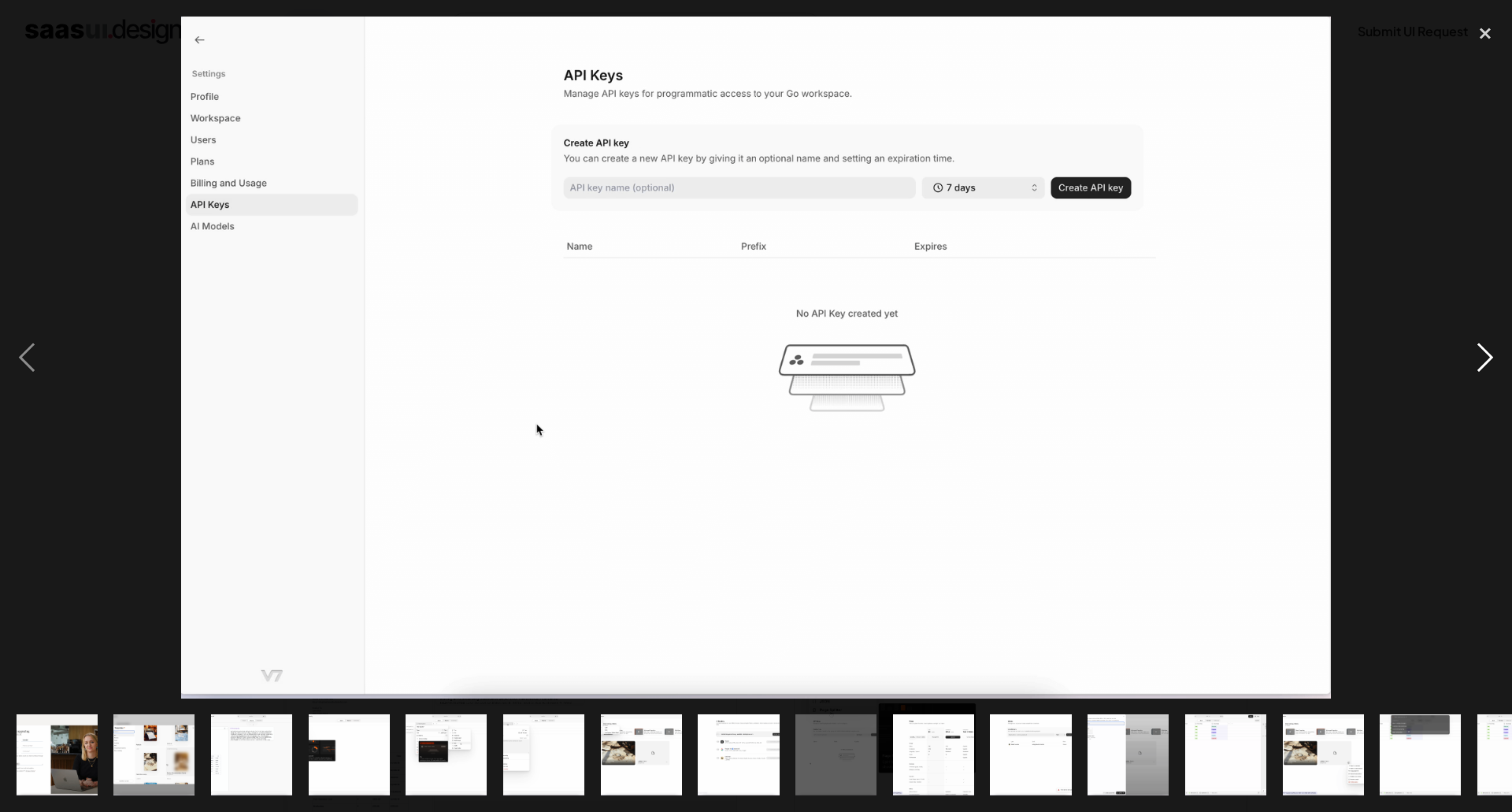
click at [1486, 338] on div "next image" at bounding box center [1485, 357] width 54 height 682
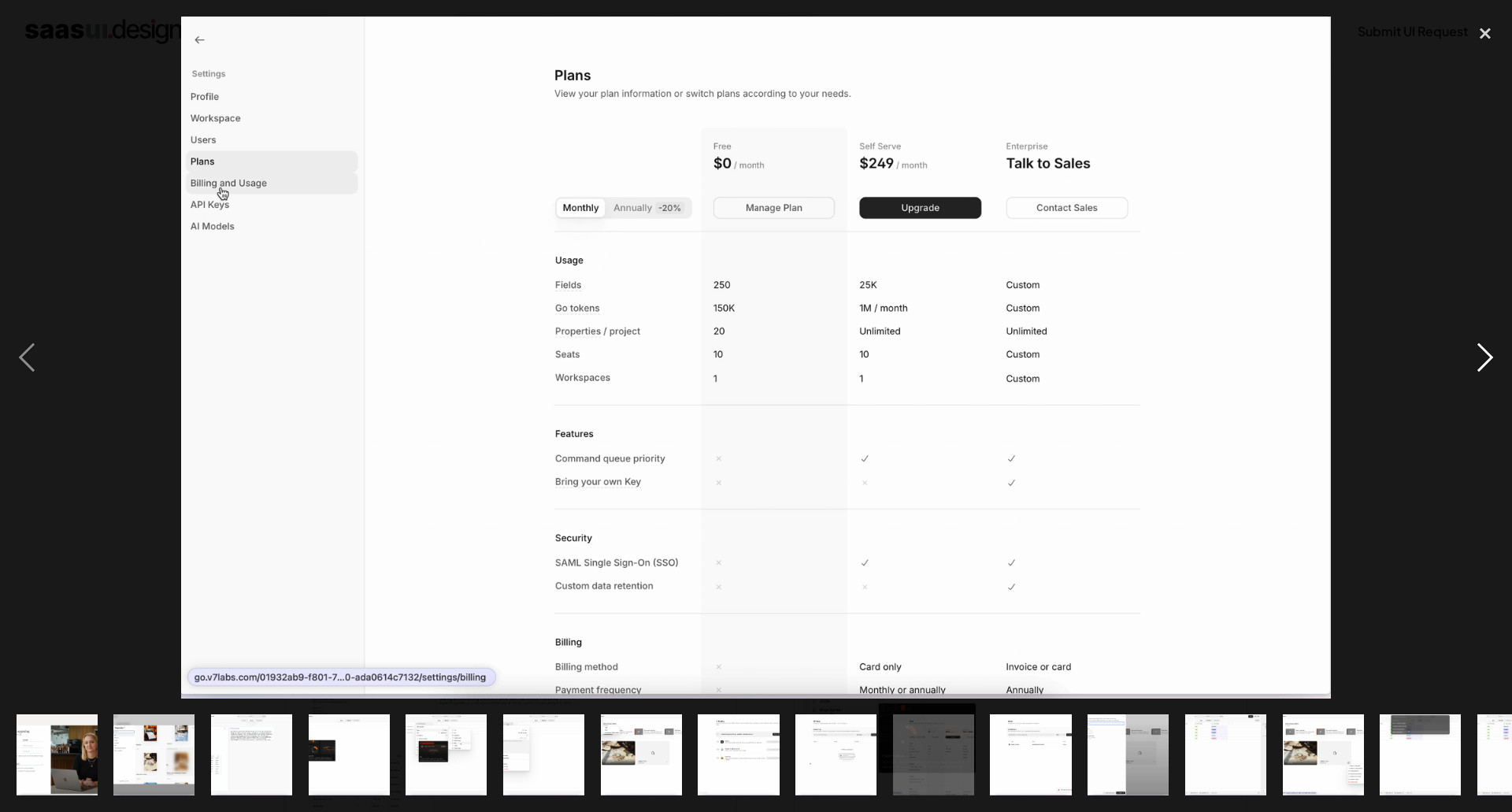
click at [1486, 338] on div "next image" at bounding box center [1485, 357] width 54 height 682
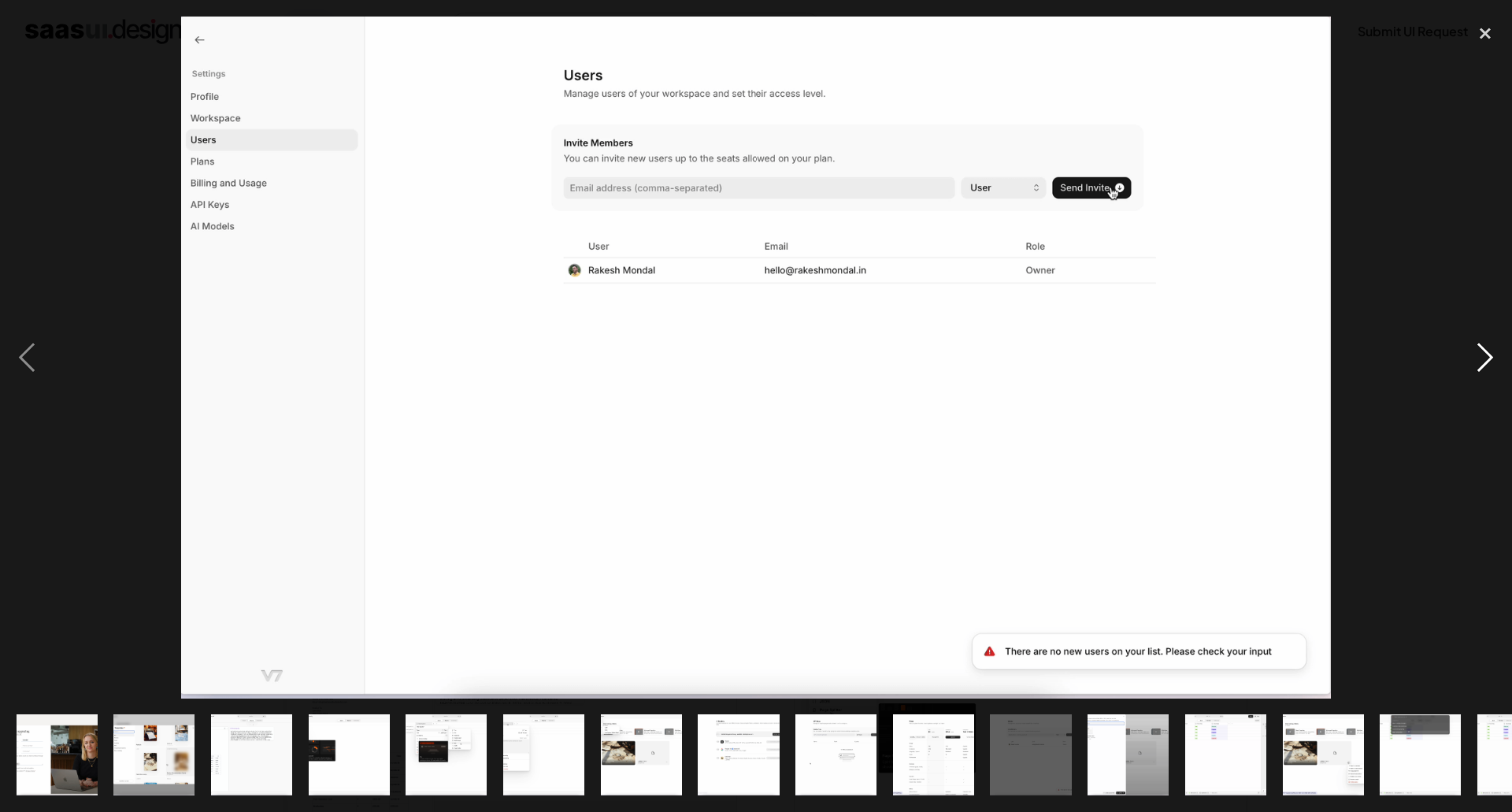
click at [1486, 338] on div "next image" at bounding box center [1485, 357] width 54 height 682
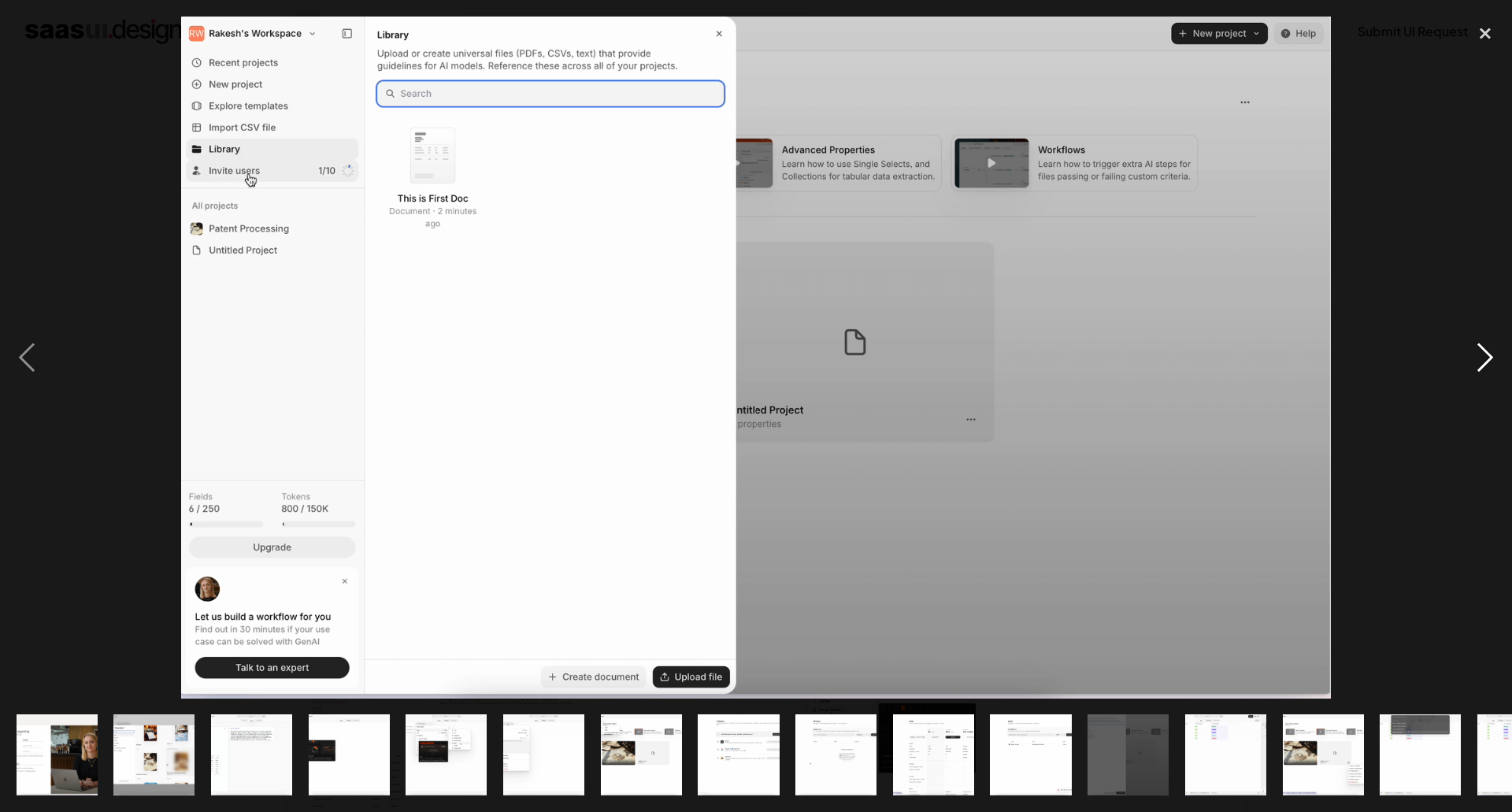
click at [1486, 338] on div "next image" at bounding box center [1485, 357] width 54 height 682
